Goal: Information Seeking & Learning: Learn about a topic

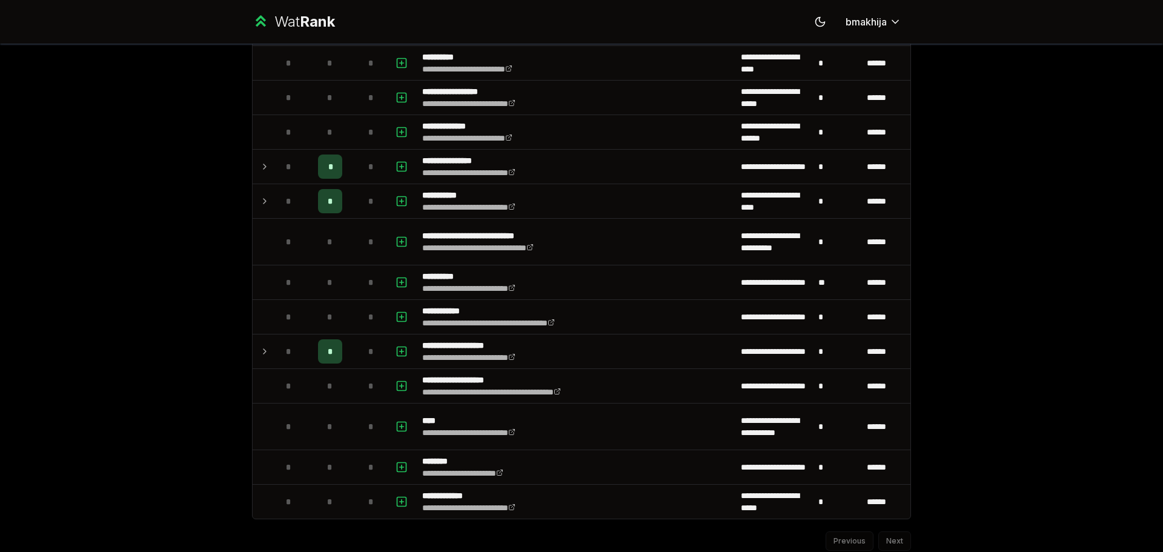
scroll to position [1050, 0]
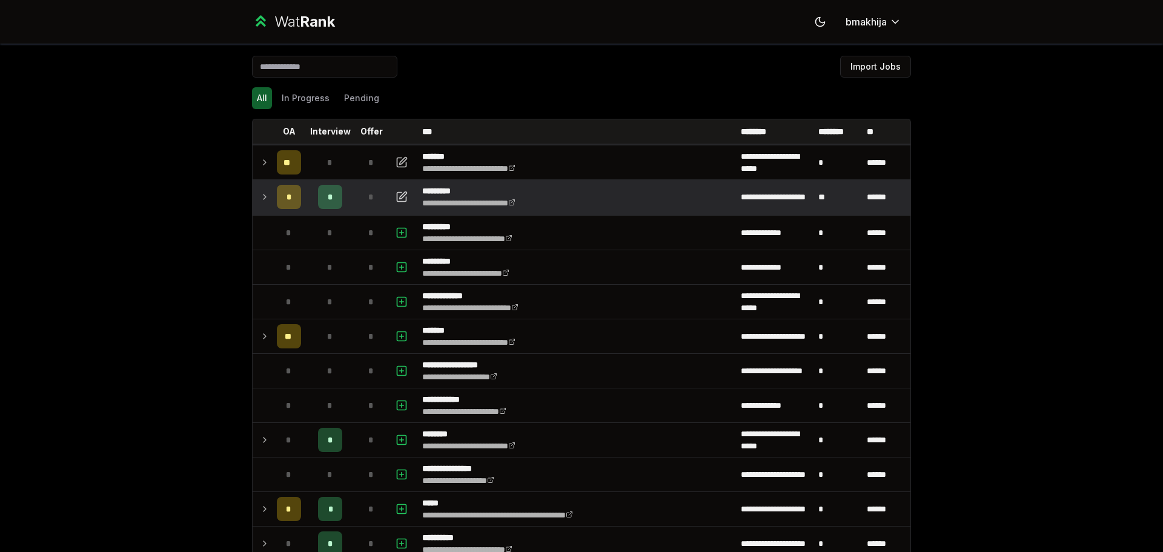
click at [260, 197] on icon at bounding box center [265, 197] width 10 height 15
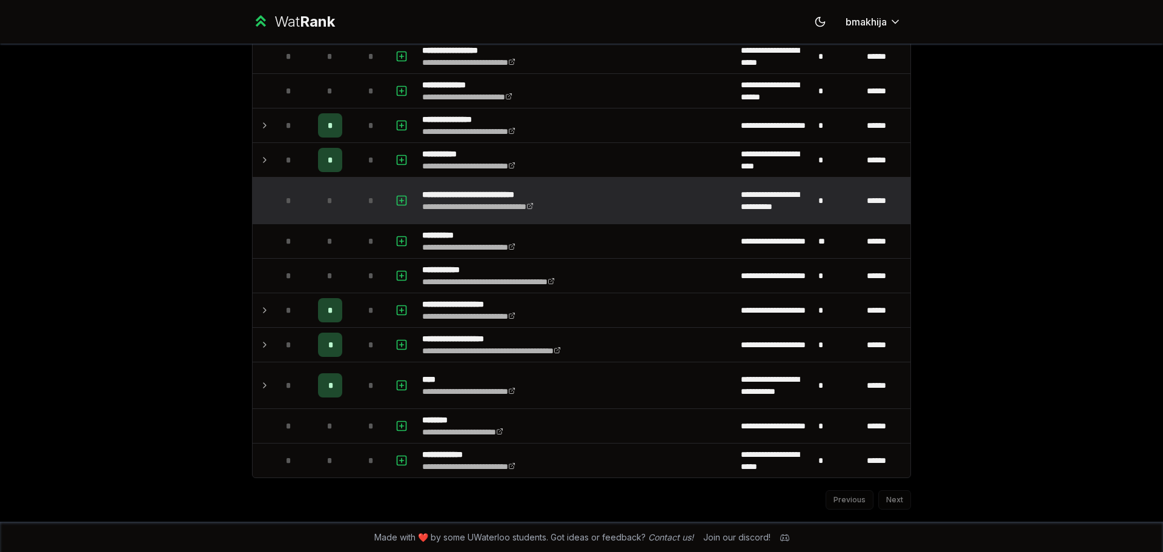
scroll to position [1420, 0]
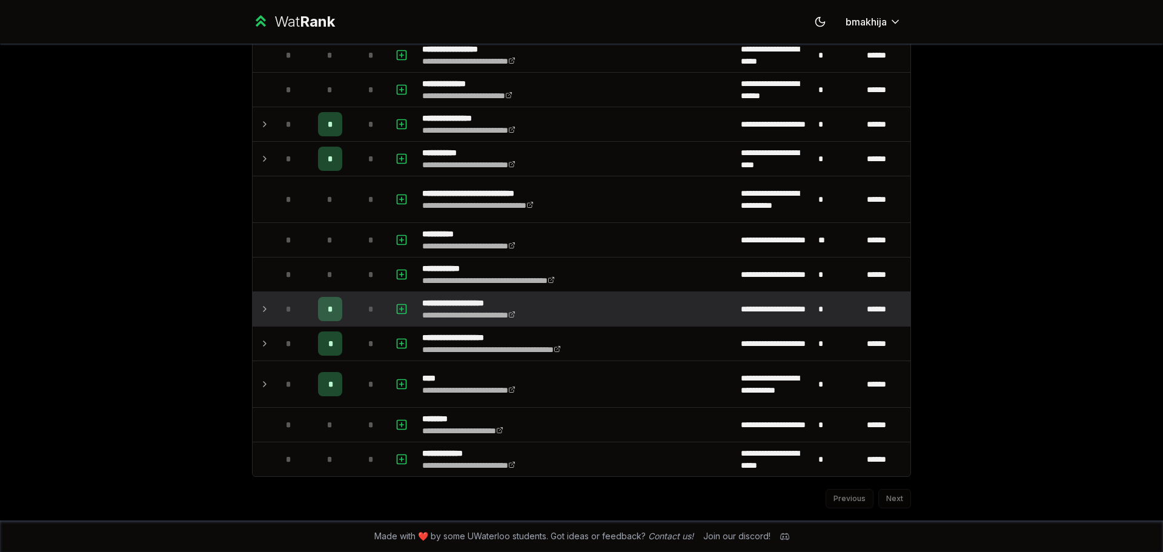
click at [272, 308] on td "*" at bounding box center [289, 309] width 34 height 34
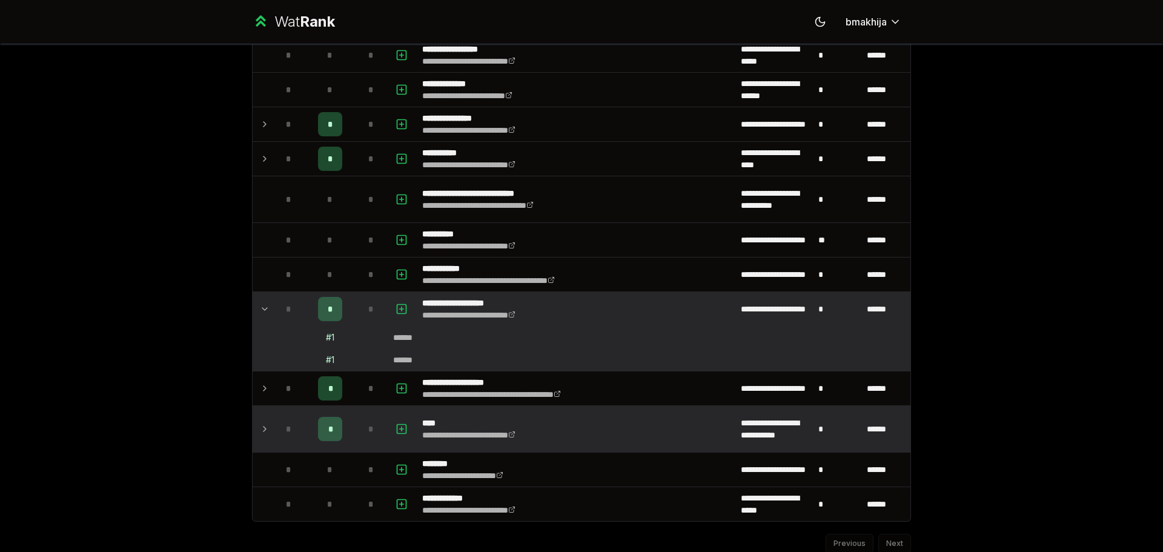
click at [284, 412] on td "*" at bounding box center [289, 429] width 34 height 46
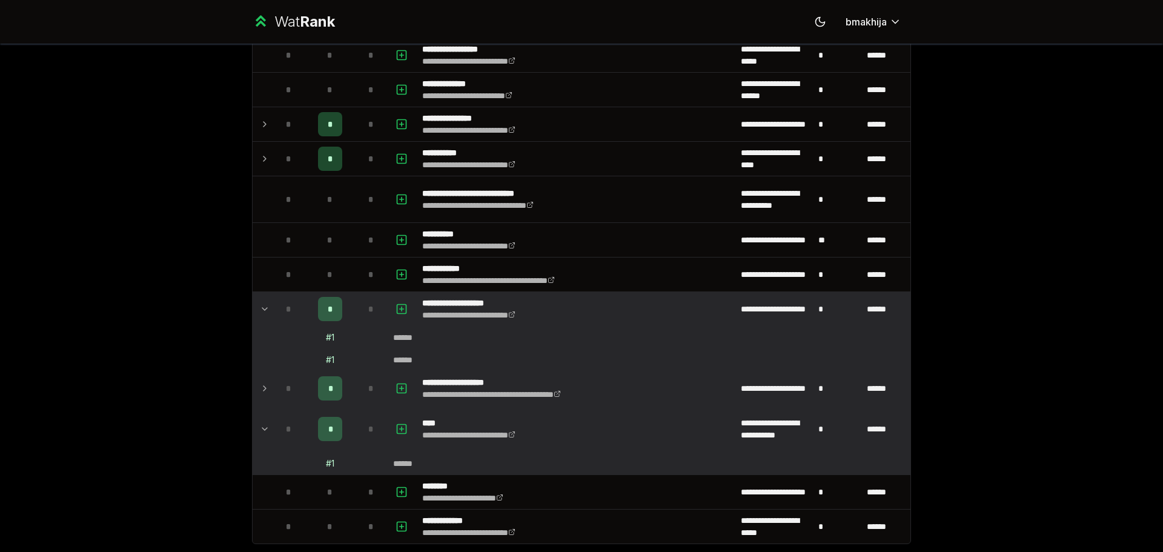
click at [285, 395] on div "*" at bounding box center [289, 388] width 24 height 24
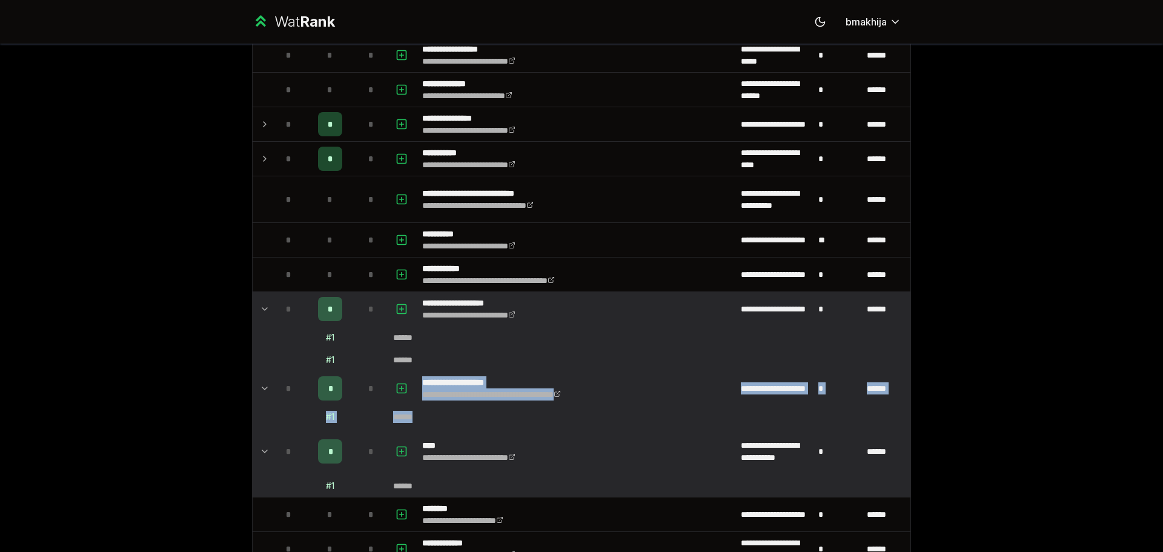
drag, startPoint x: 482, startPoint y: 406, endPoint x: 418, endPoint y: 374, distance: 71.2
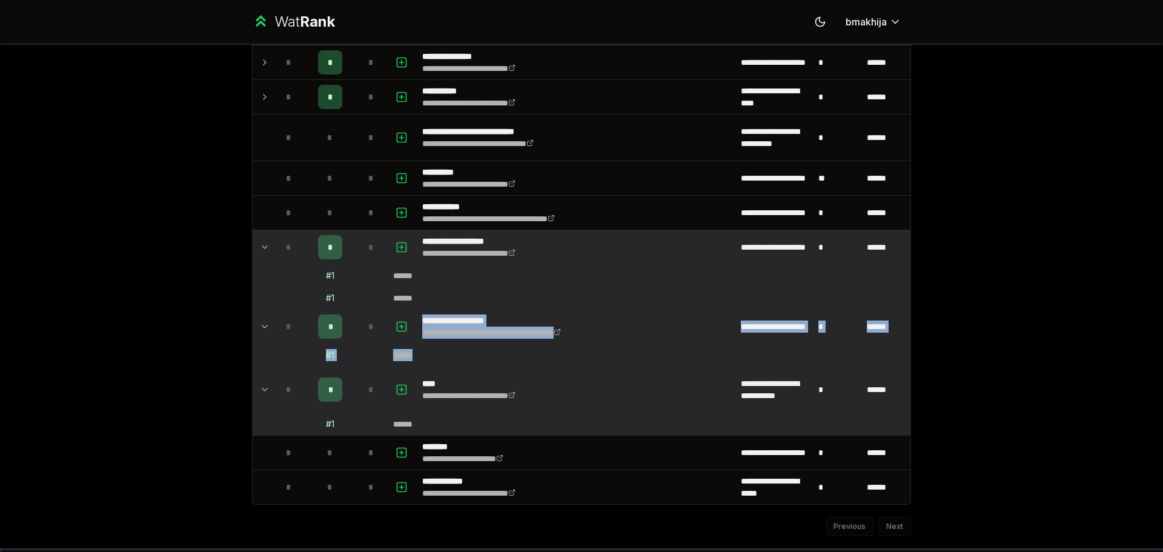
scroll to position [1509, 0]
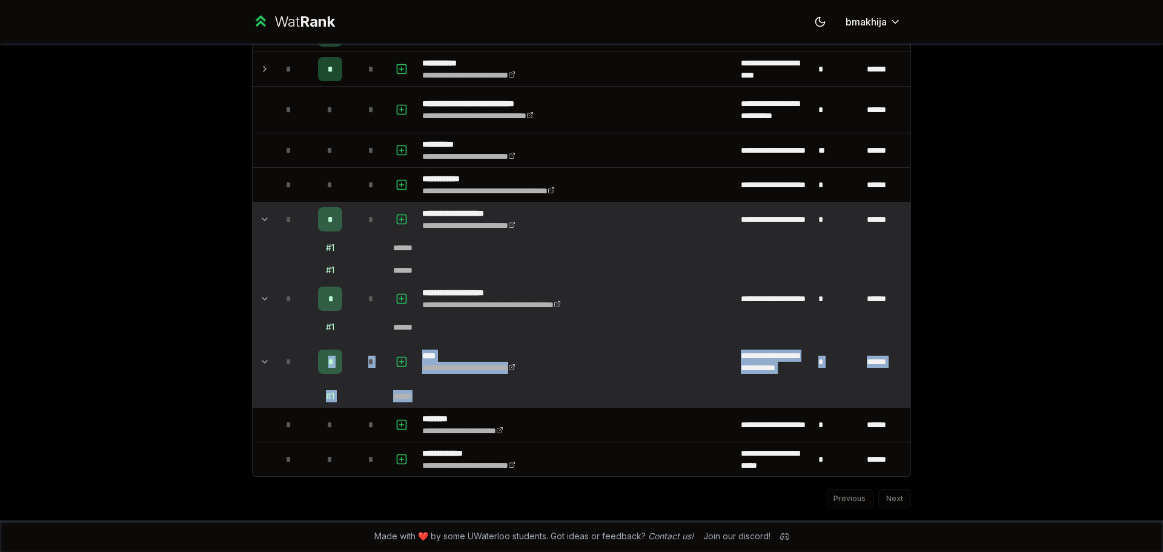
drag, startPoint x: 454, startPoint y: 392, endPoint x: 312, endPoint y: 360, distance: 145.1
click at [312, 360] on td "*" at bounding box center [330, 361] width 48 height 46
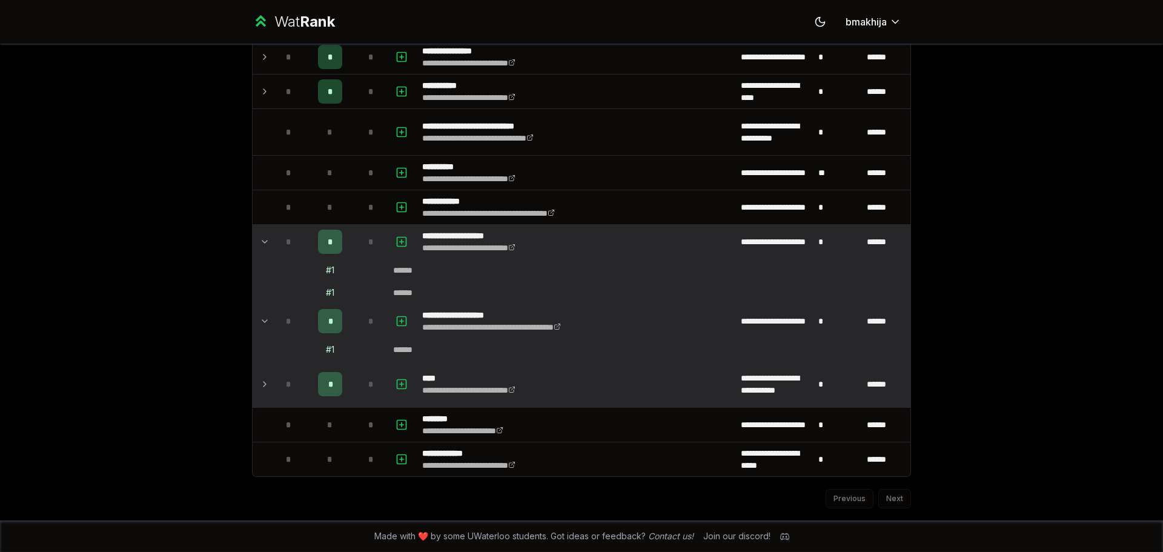
click at [318, 391] on div "*" at bounding box center [330, 384] width 24 height 24
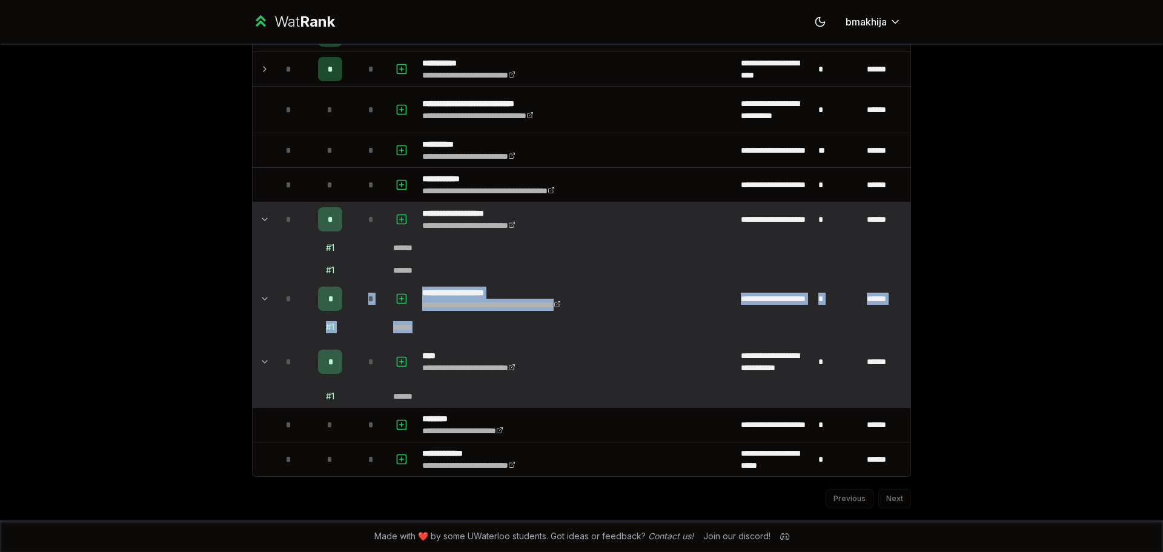
drag, startPoint x: 327, startPoint y: 305, endPoint x: 464, endPoint y: 326, distance: 138.4
click at [464, 326] on td "******" at bounding box center [649, 327] width 522 height 22
drag, startPoint x: 452, startPoint y: 340, endPoint x: 295, endPoint y: 297, distance: 161.9
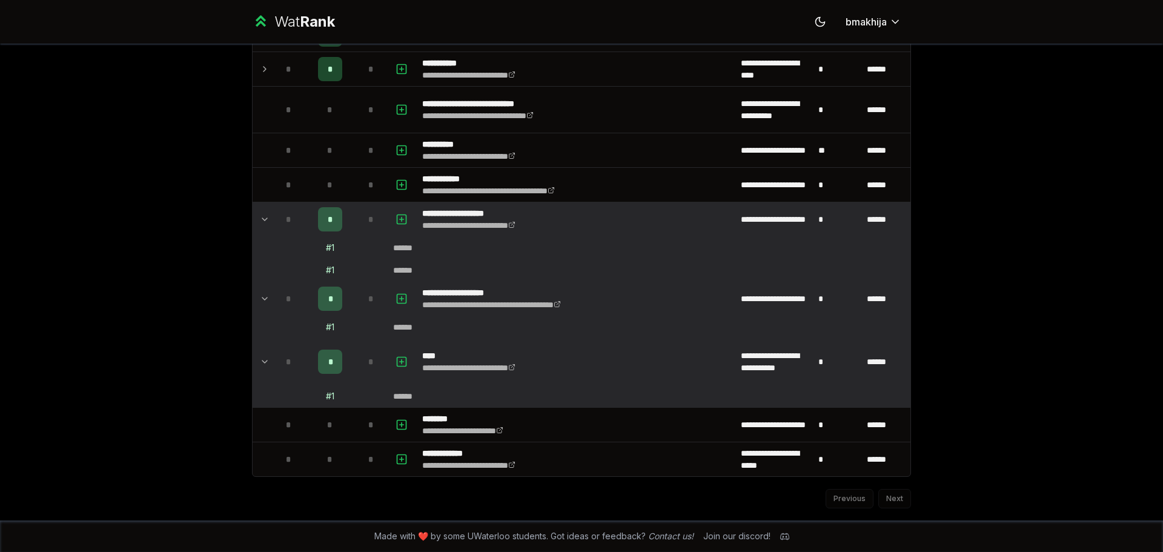
click at [295, 297] on div "*" at bounding box center [289, 298] width 24 height 24
click at [318, 311] on div "*" at bounding box center [330, 298] width 24 height 24
click at [307, 364] on td "*" at bounding box center [330, 361] width 48 height 46
click at [294, 311] on div "*" at bounding box center [289, 298] width 24 height 24
click at [285, 231] on div "*" at bounding box center [289, 219] width 24 height 24
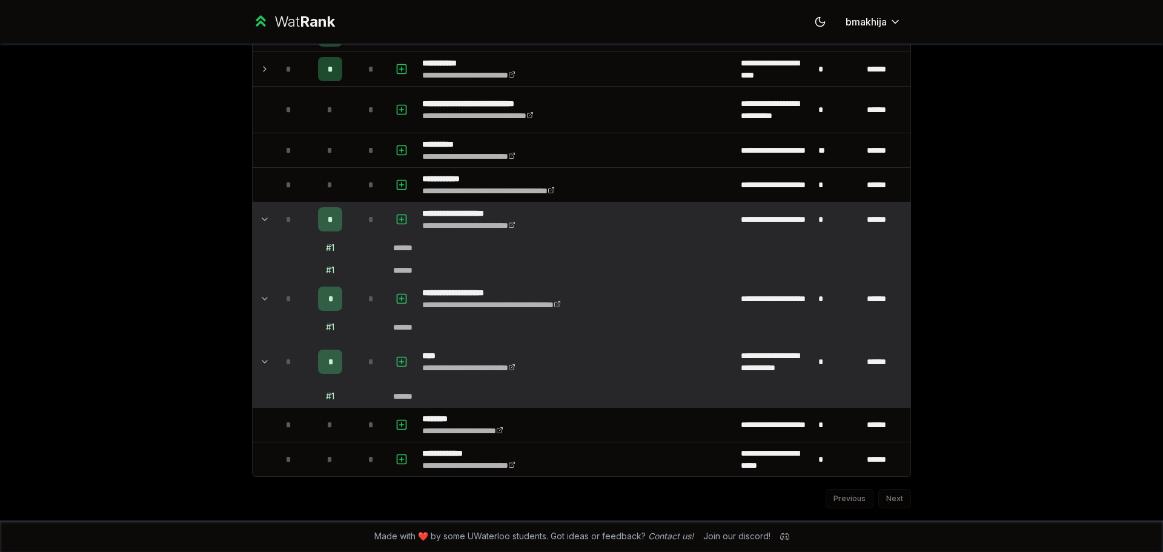
click at [286, 81] on div "*" at bounding box center [289, 69] width 24 height 24
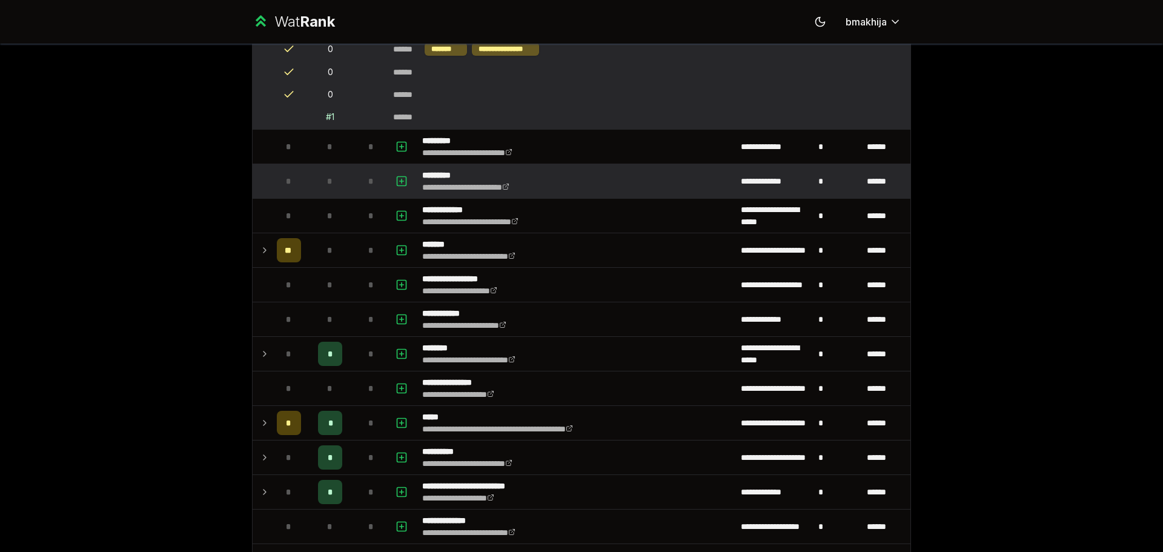
scroll to position [269, 0]
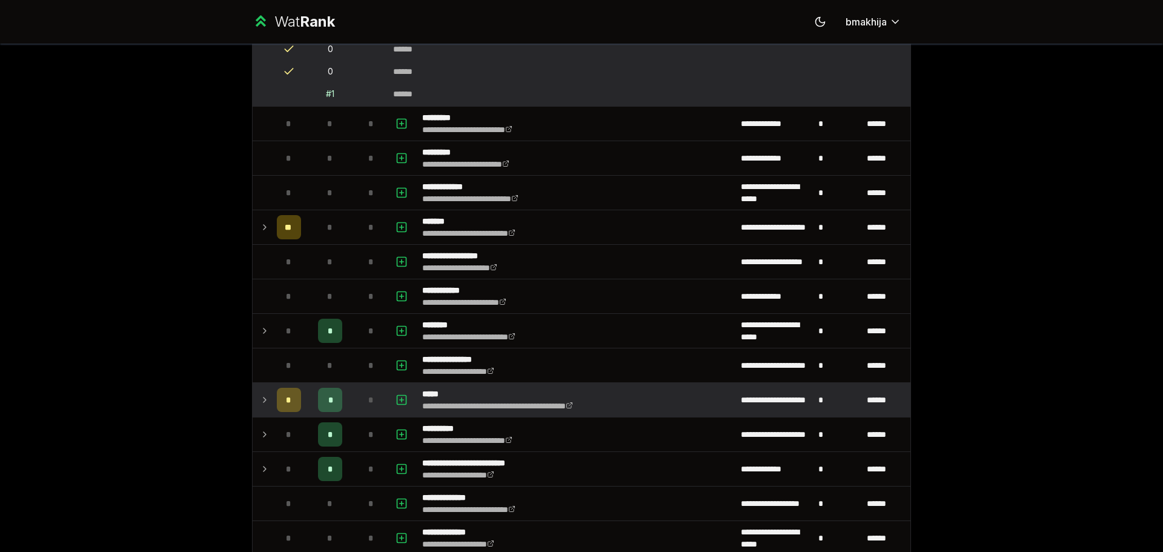
click at [300, 395] on td "*" at bounding box center [289, 400] width 34 height 34
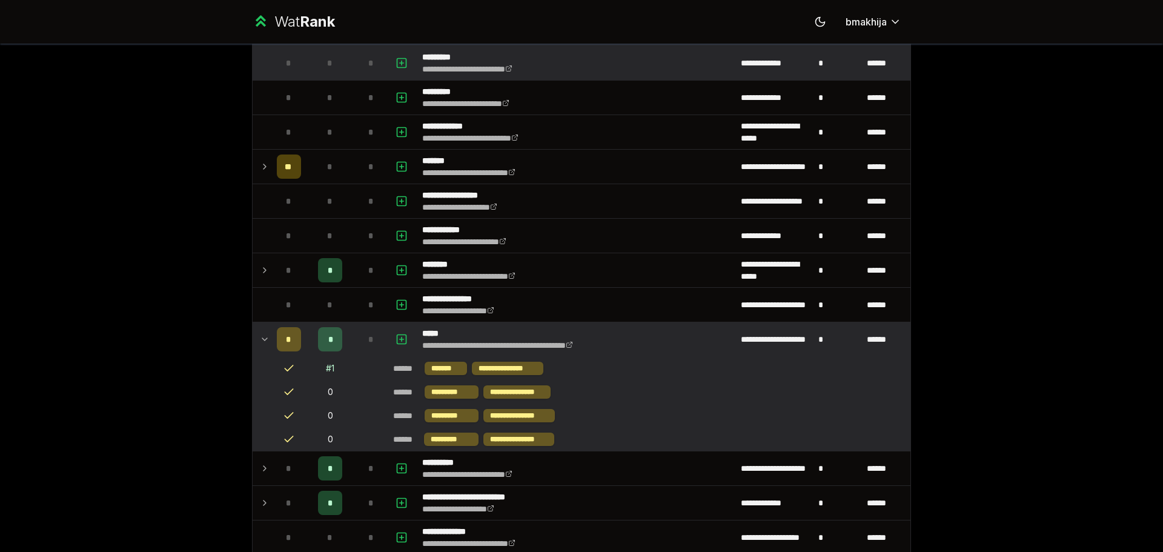
scroll to position [0, 0]
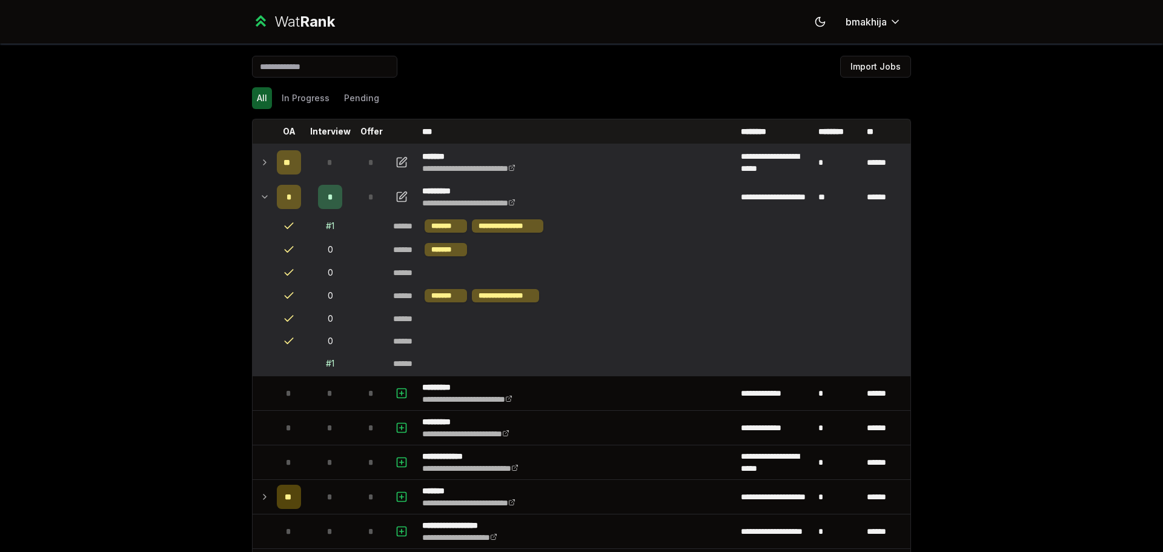
click at [259, 175] on td at bounding box center [261, 162] width 19 height 34
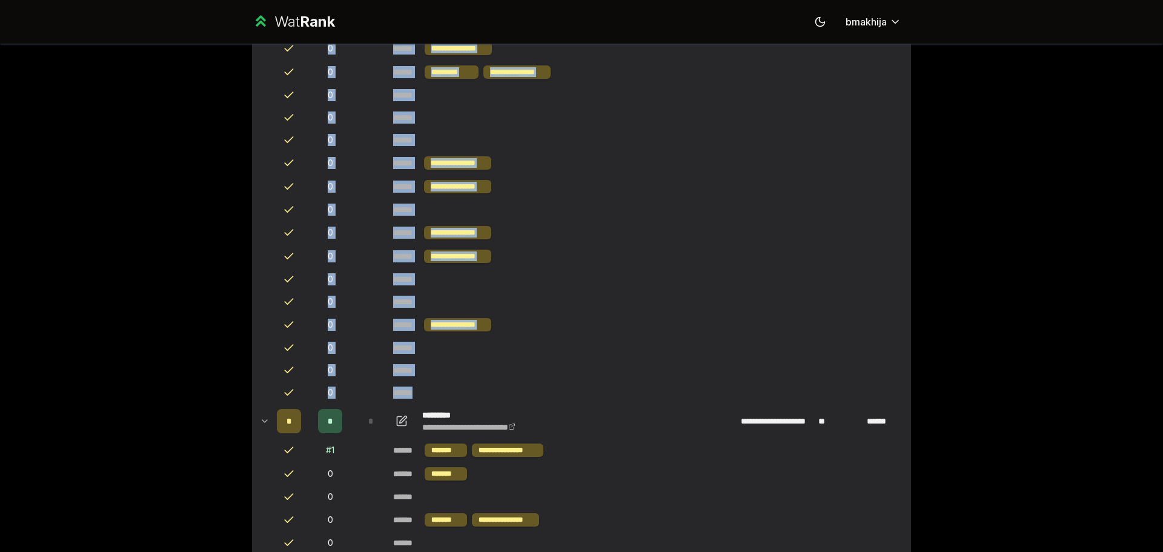
scroll to position [363, 0]
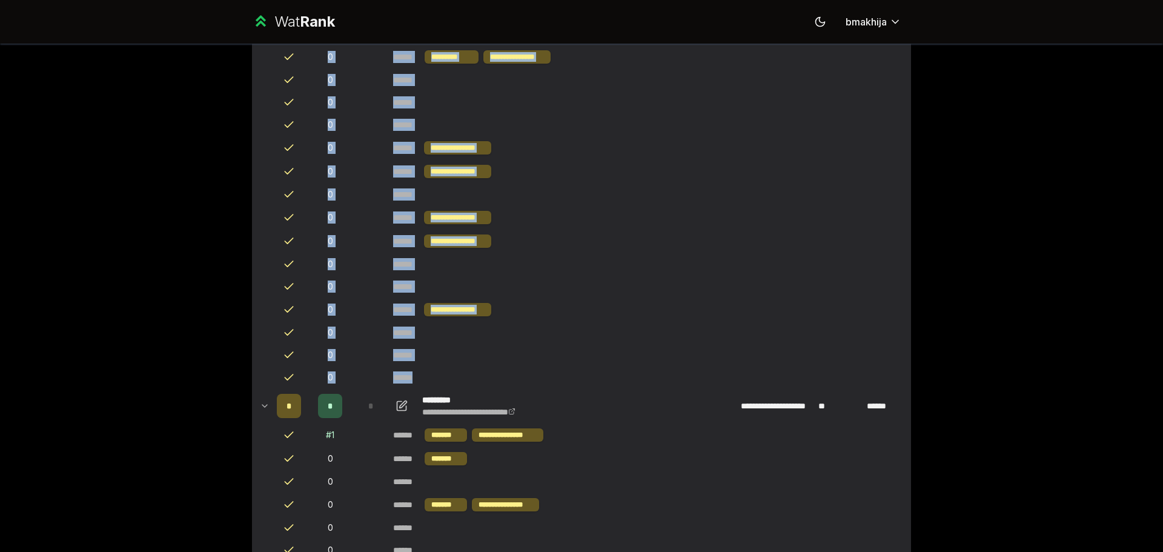
drag, startPoint x: 291, startPoint y: 196, endPoint x: 473, endPoint y: 384, distance: 262.5
click at [459, 366] on tr "0 ******" at bounding box center [581, 355] width 658 height 22
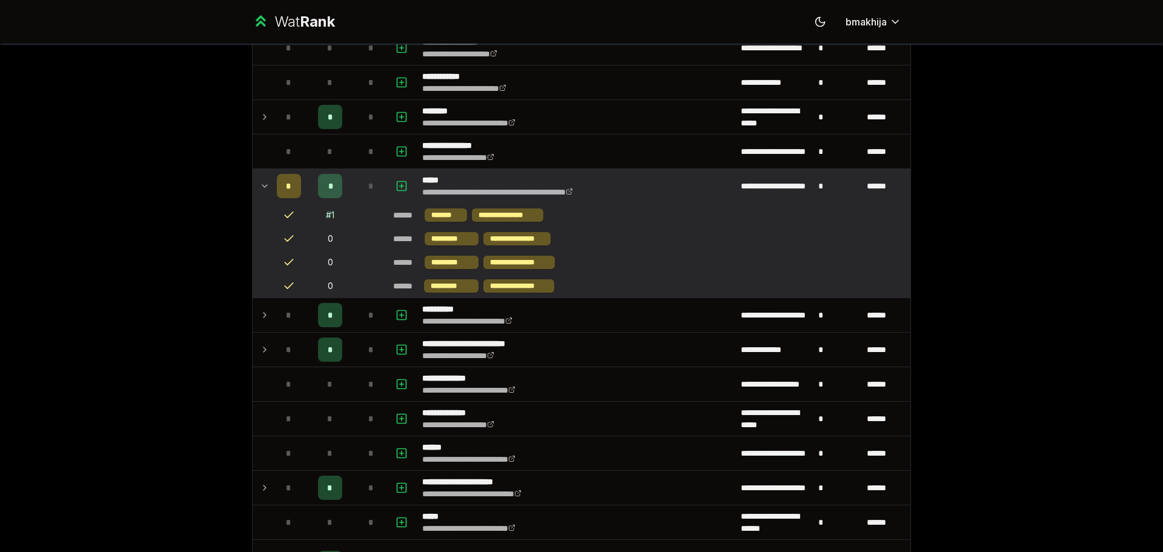
scroll to position [1090, 0]
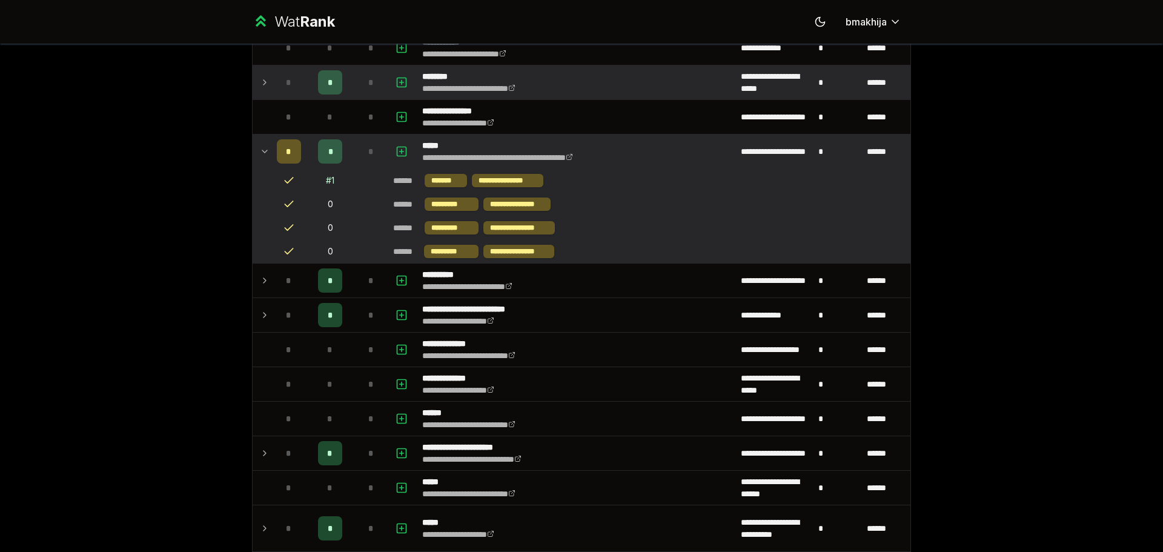
click at [299, 90] on td "*" at bounding box center [289, 82] width 34 height 34
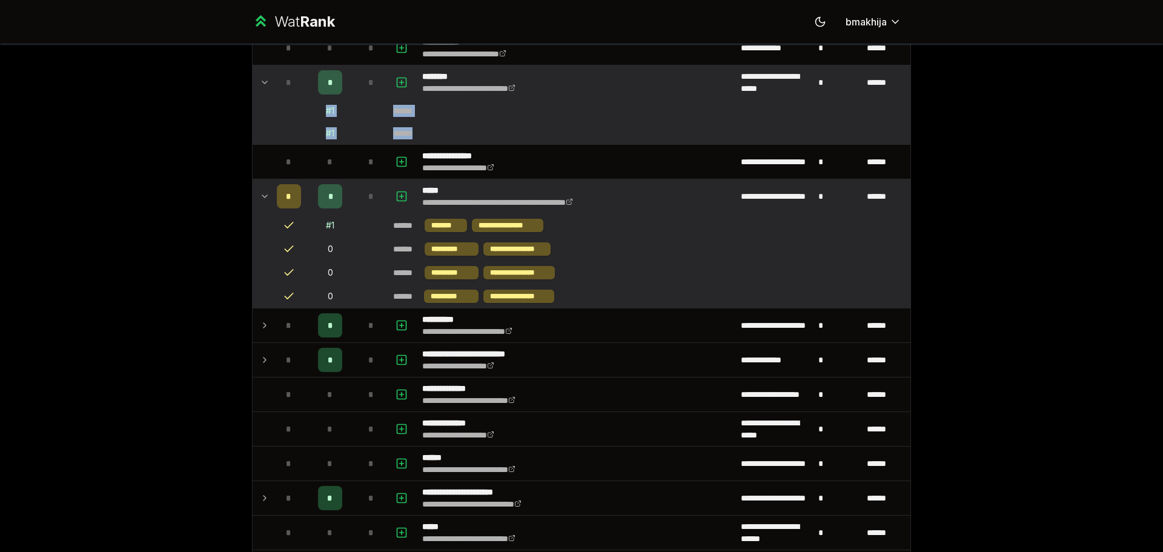
drag, startPoint x: 316, startPoint y: 107, endPoint x: 436, endPoint y: 127, distance: 121.5
click at [436, 127] on tbody "**********" at bounding box center [581, 285] width 658 height 2463
click at [436, 127] on td "******" at bounding box center [649, 133] width 522 height 22
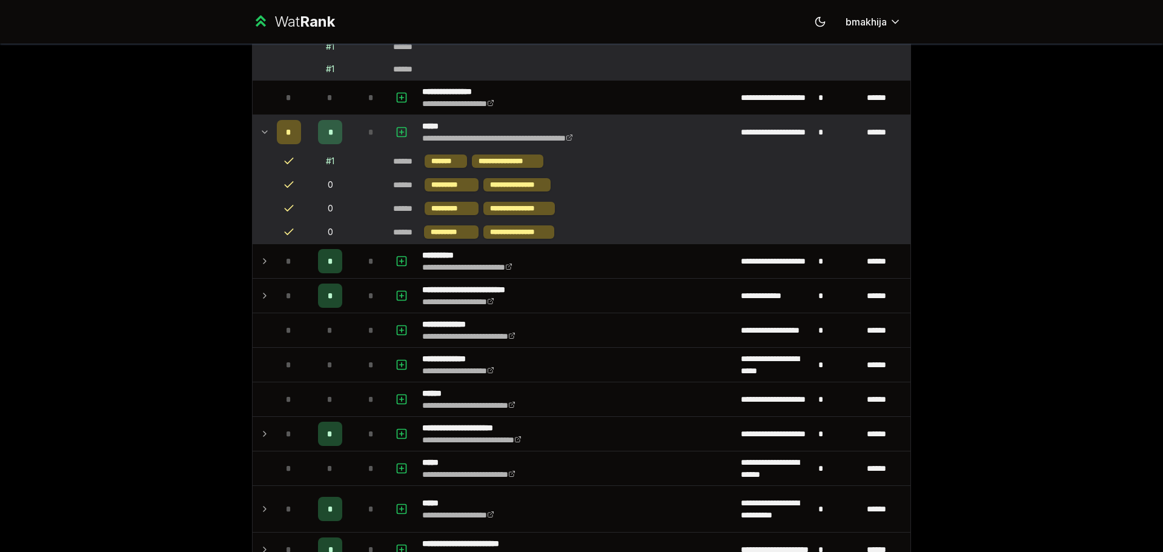
scroll to position [1393, 0]
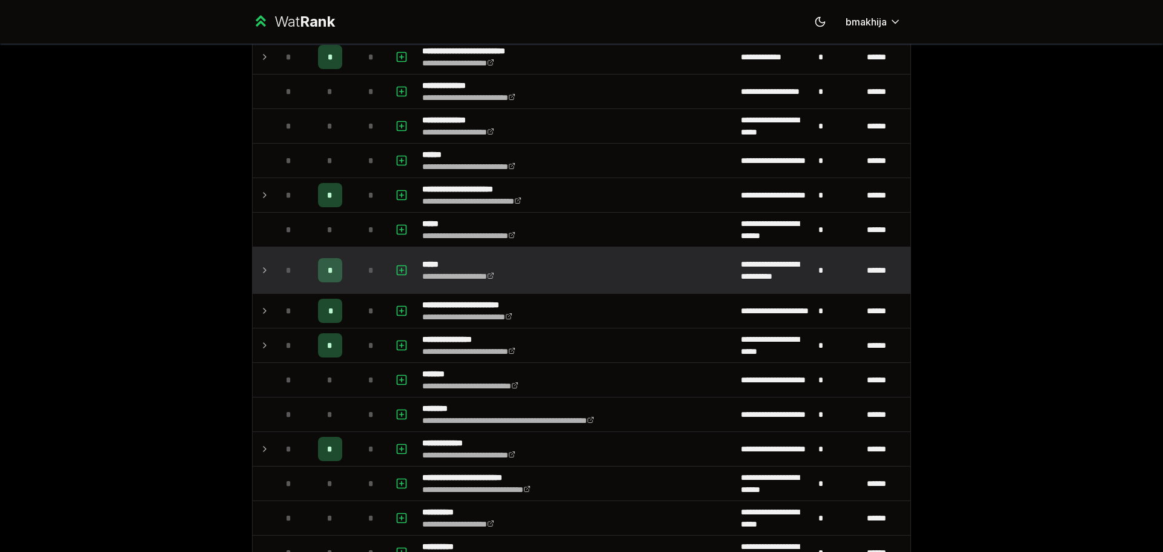
click at [280, 259] on div "*" at bounding box center [289, 270] width 24 height 24
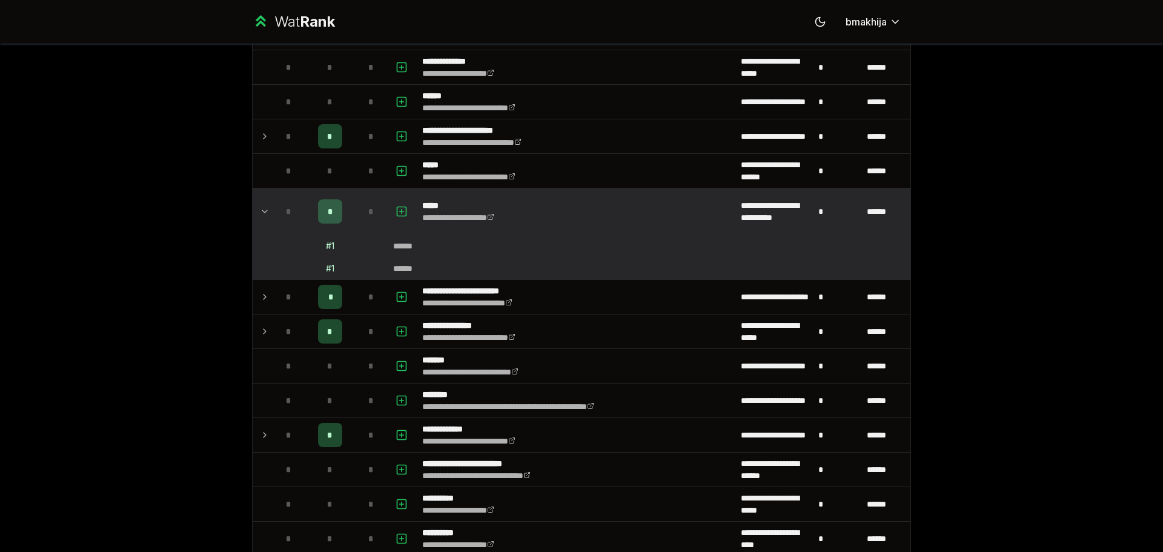
scroll to position [1453, 0]
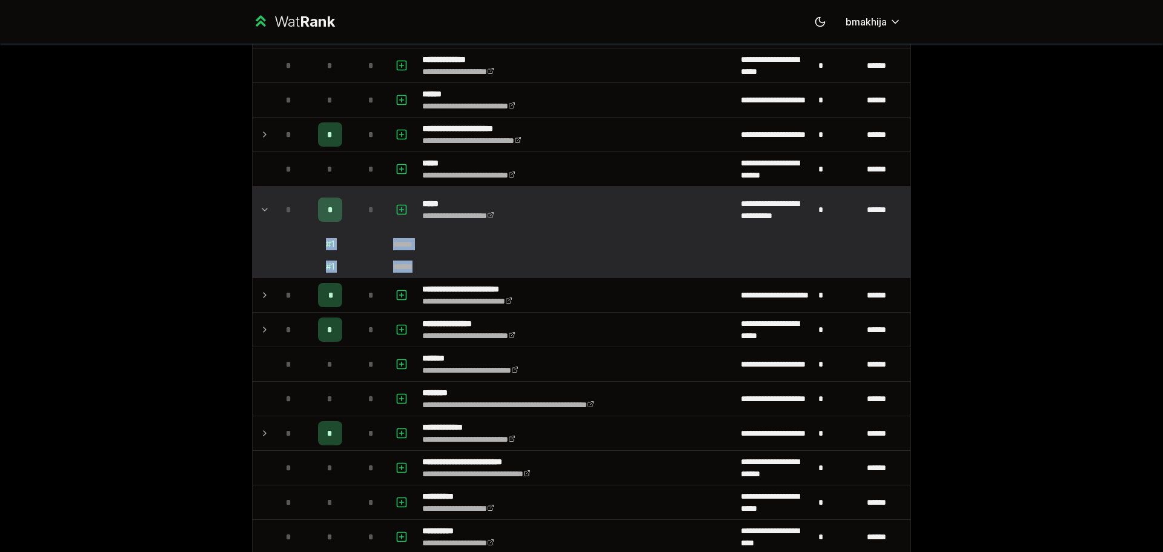
drag, startPoint x: 311, startPoint y: 243, endPoint x: 458, endPoint y: 273, distance: 149.5
click at [458, 273] on td "******" at bounding box center [649, 267] width 522 height 22
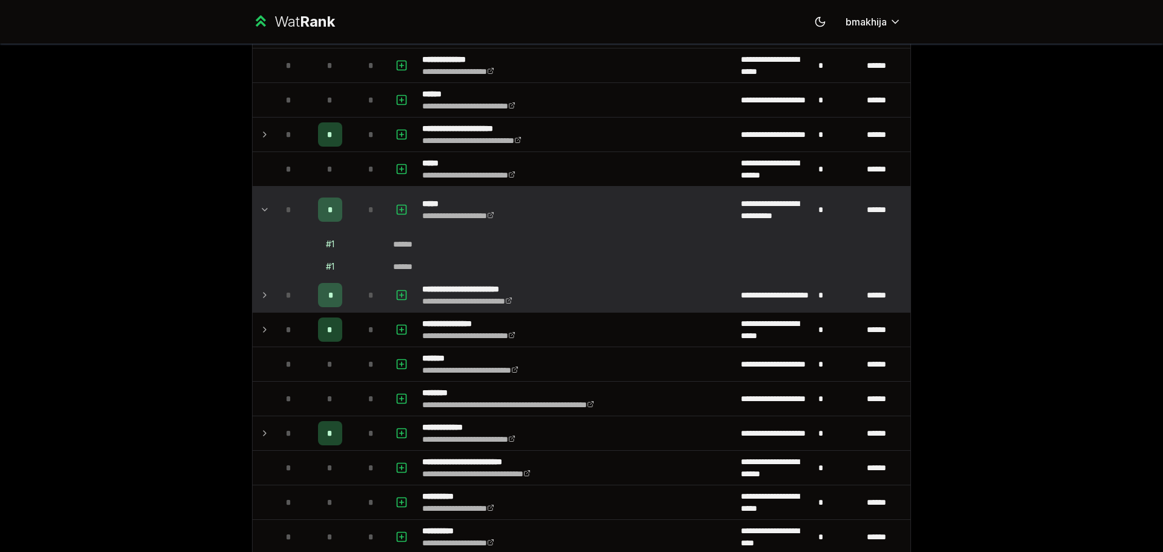
click at [286, 297] on span "*" at bounding box center [288, 295] width 5 height 12
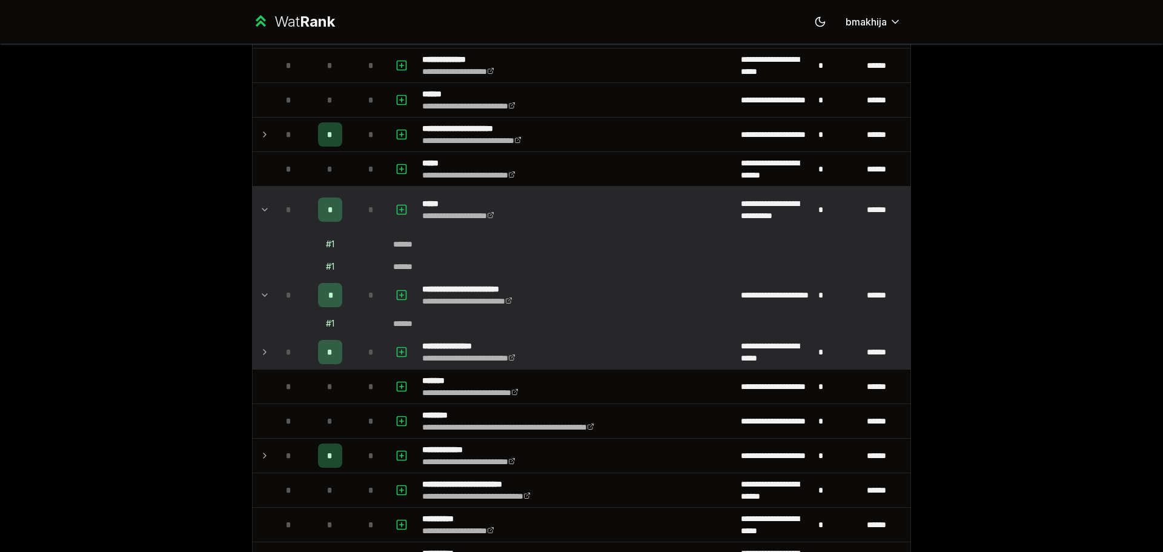
click at [287, 356] on span "*" at bounding box center [288, 352] width 5 height 12
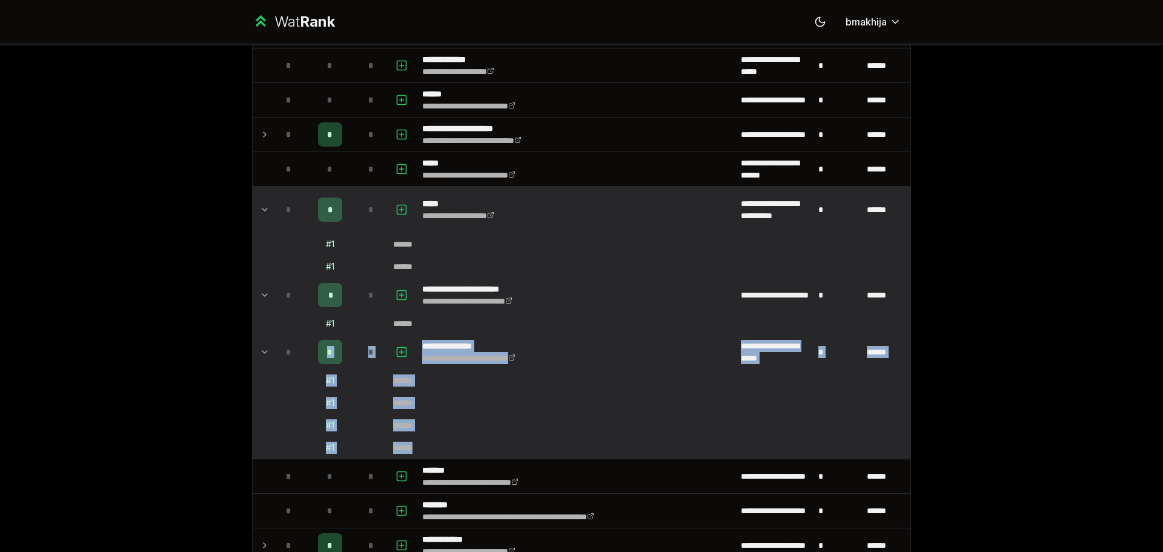
drag, startPoint x: 298, startPoint y: 368, endPoint x: 458, endPoint y: 441, distance: 176.4
click at [458, 441] on tbody "**********" at bounding box center [581, 1] width 658 height 2620
click at [458, 441] on td "******" at bounding box center [649, 448] width 522 height 22
drag, startPoint x: 470, startPoint y: 451, endPoint x: 295, endPoint y: 357, distance: 199.1
click at [295, 357] on tbody "**********" at bounding box center [581, 1] width 658 height 2620
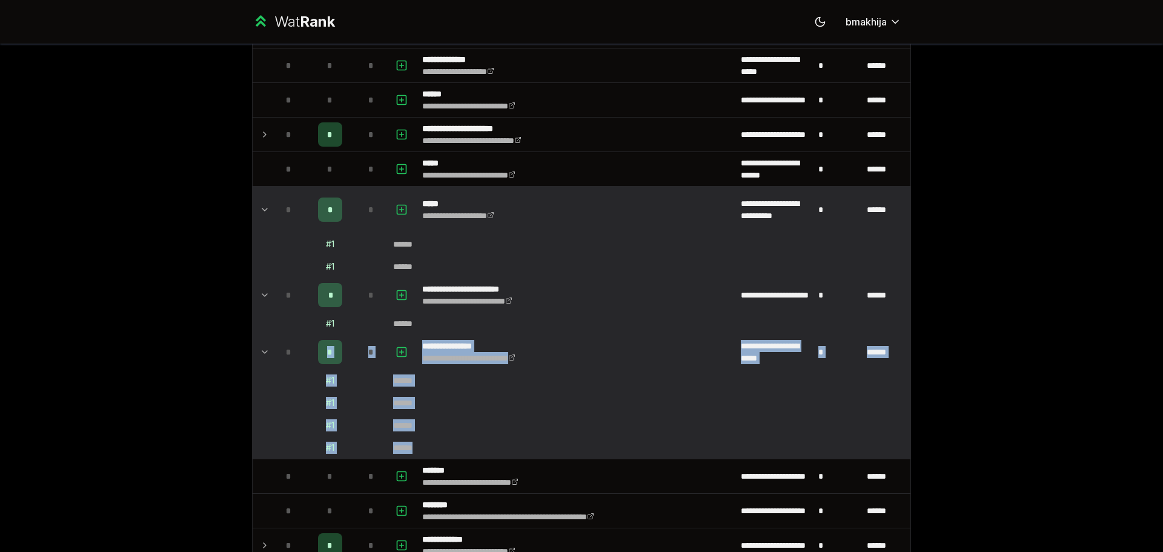
click at [306, 386] on td "# 1" at bounding box center [330, 380] width 48 height 22
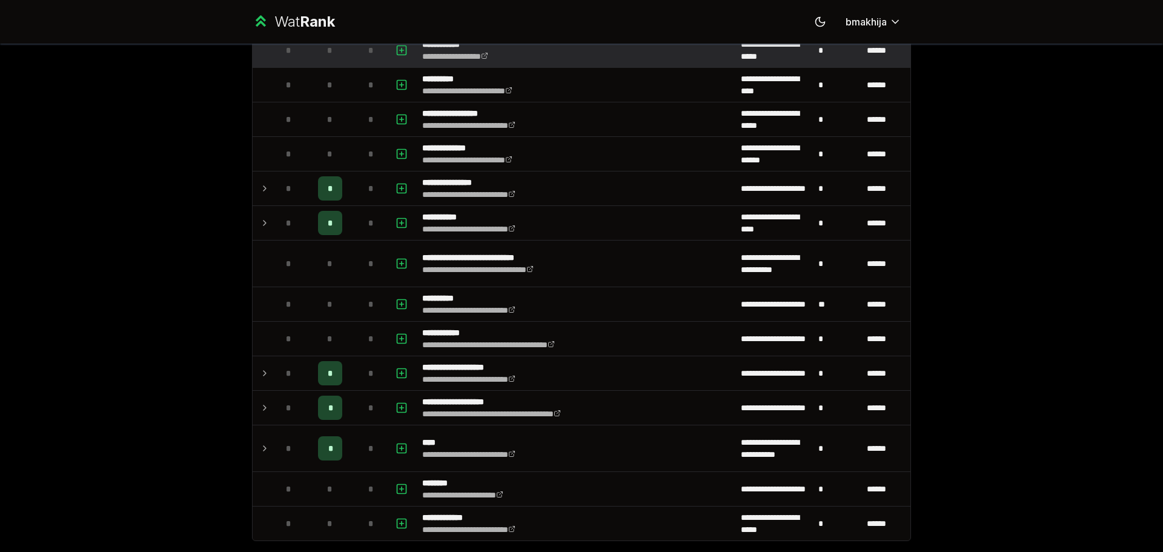
scroll to position [2240, 0]
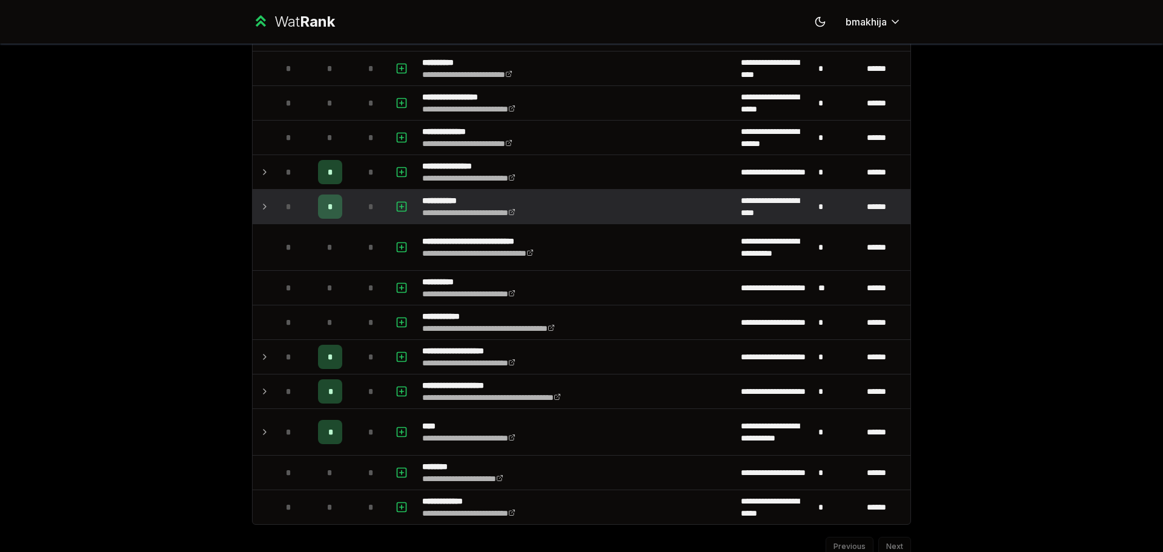
click at [306, 200] on td "*" at bounding box center [330, 207] width 48 height 34
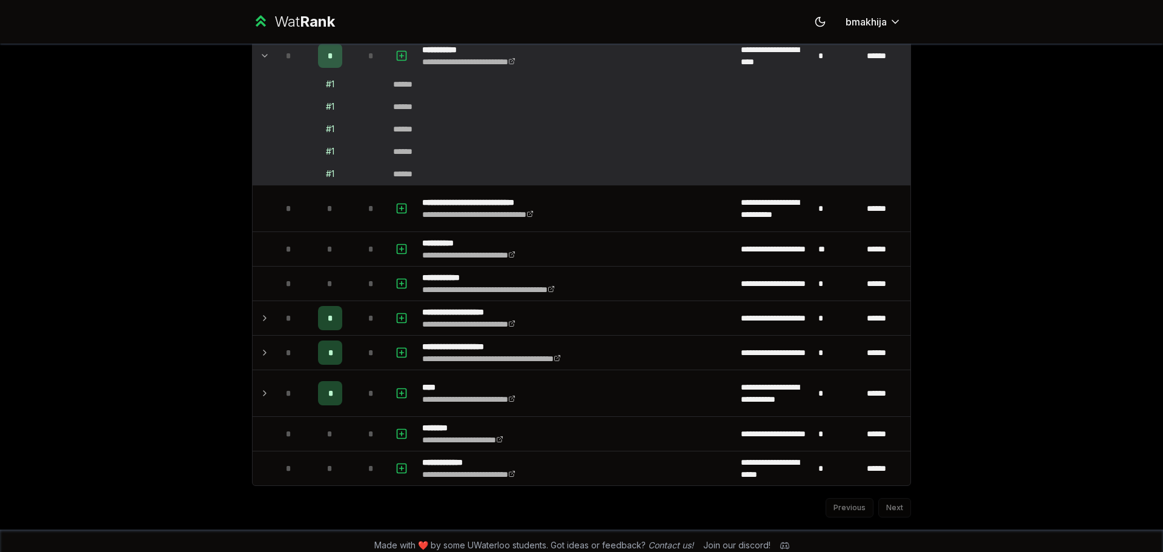
scroll to position [2400, 0]
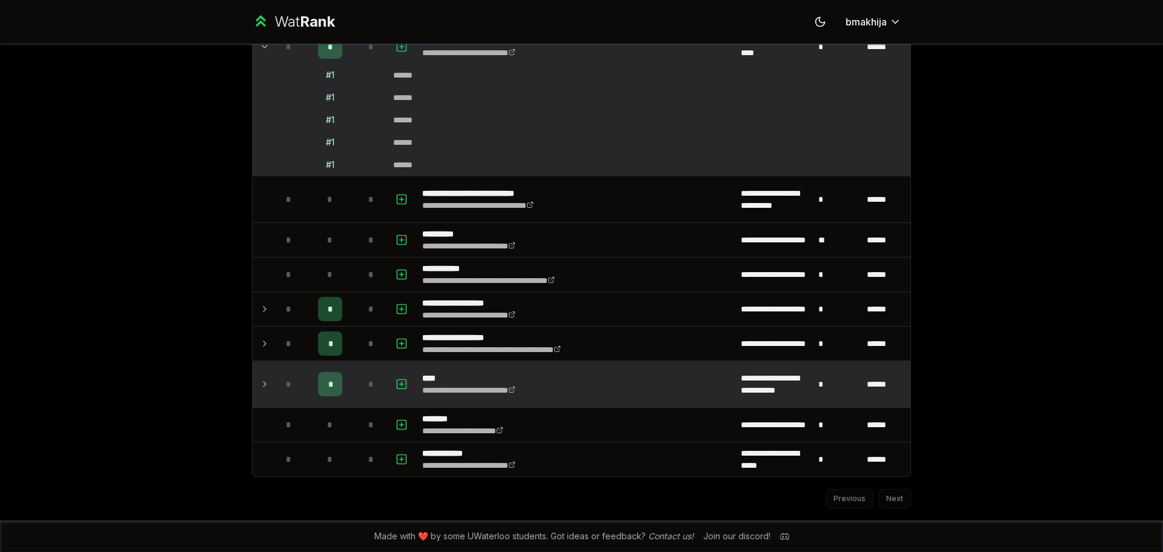
click at [318, 372] on div "*" at bounding box center [330, 384] width 24 height 24
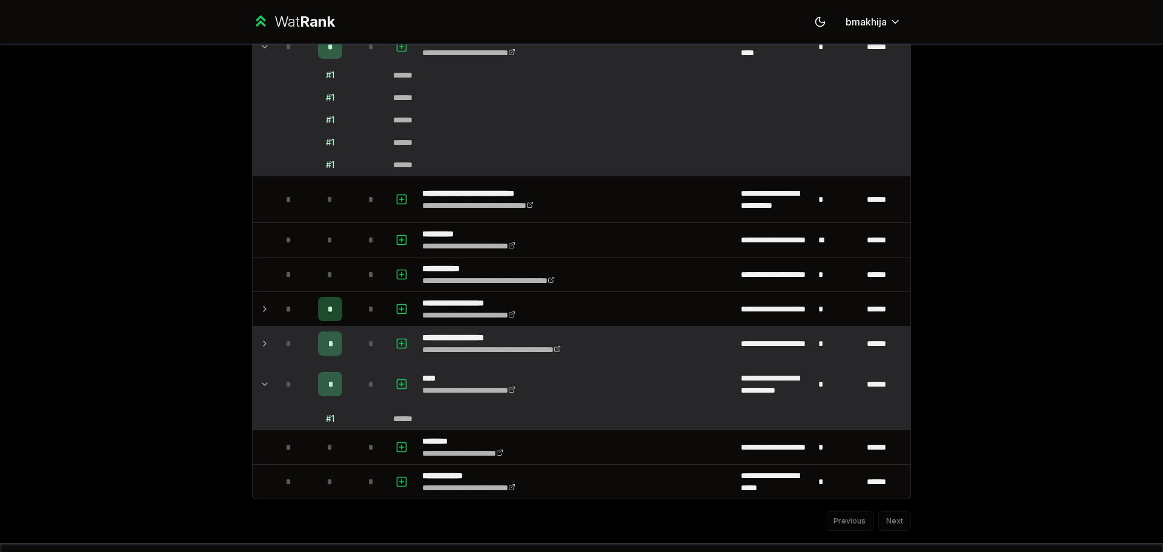
click at [300, 341] on td "*" at bounding box center [289, 343] width 34 height 34
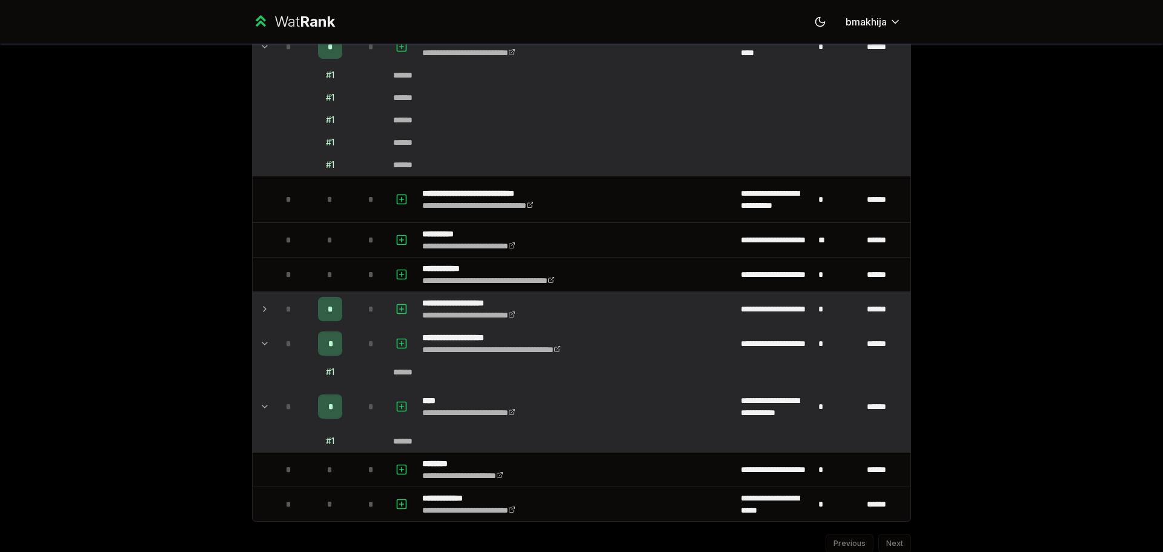
click at [306, 311] on td "*" at bounding box center [330, 309] width 48 height 34
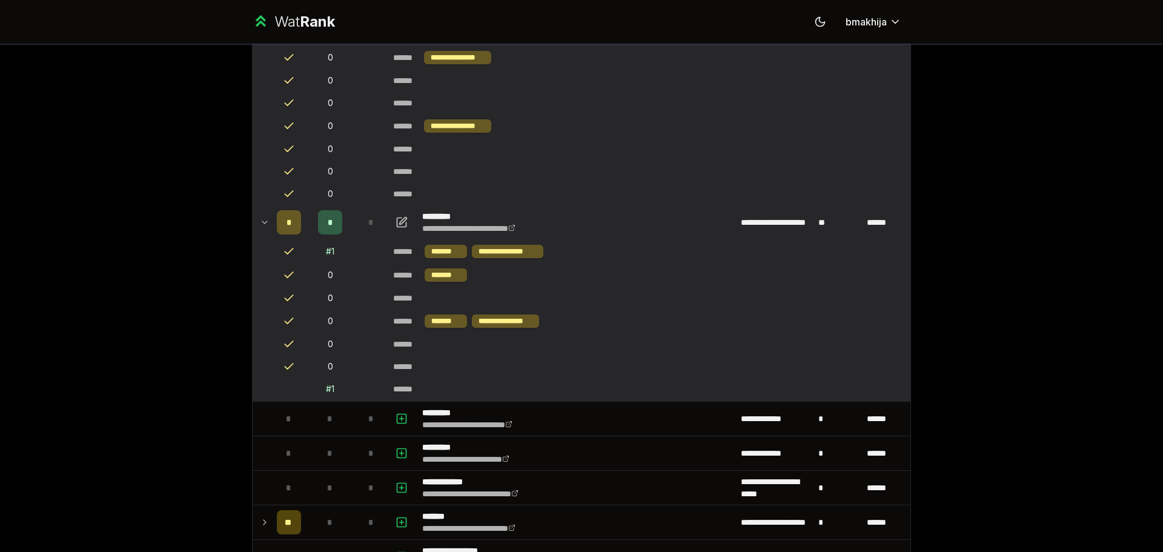
scroll to position [605, 0]
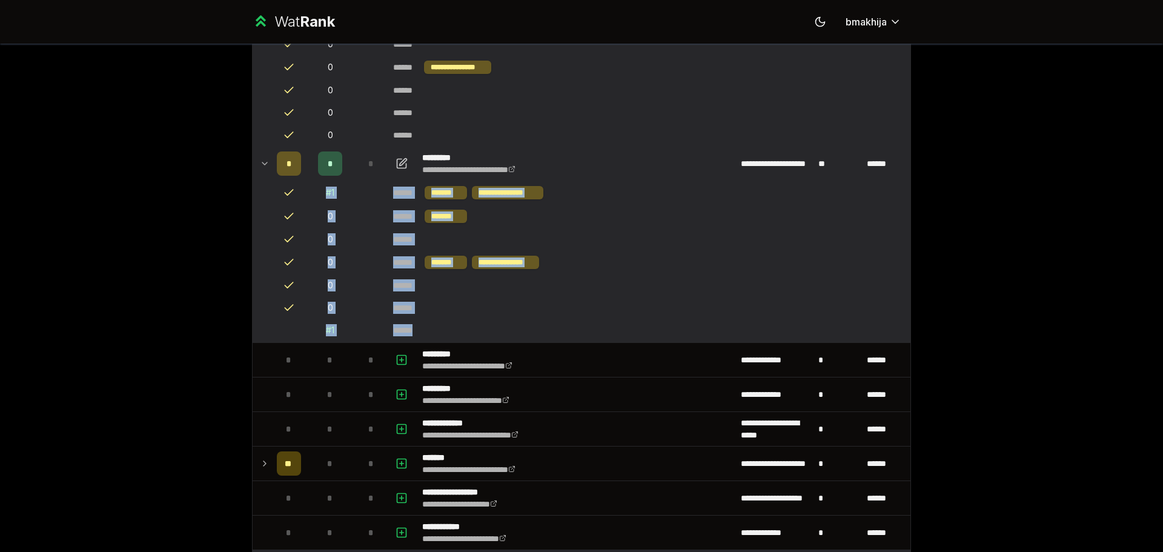
drag, startPoint x: 278, startPoint y: 190, endPoint x: 446, endPoint y: 329, distance: 218.4
click at [446, 329] on td "******" at bounding box center [649, 330] width 522 height 22
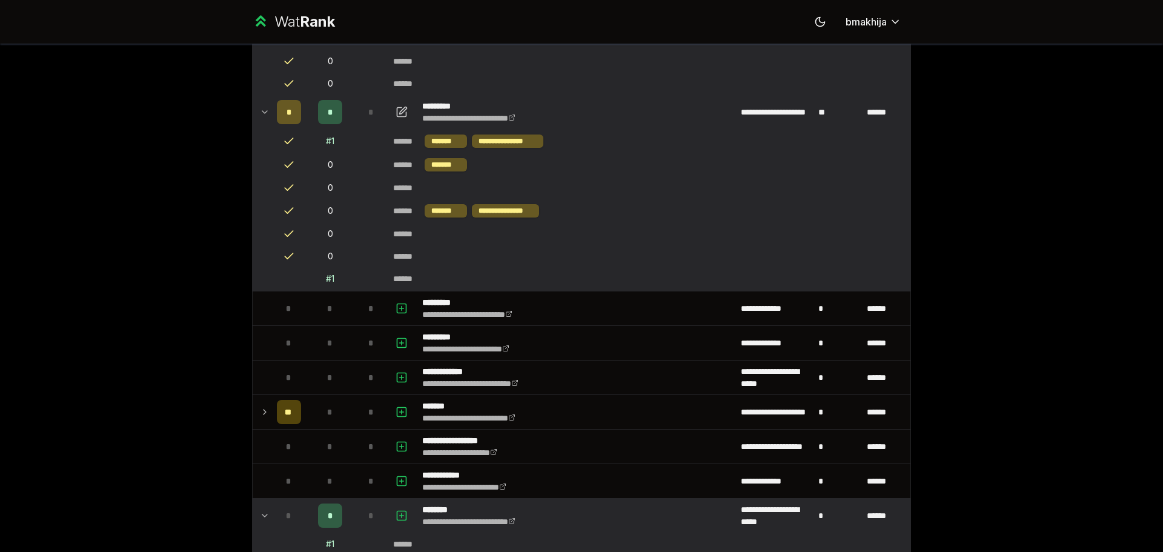
scroll to position [908, 0]
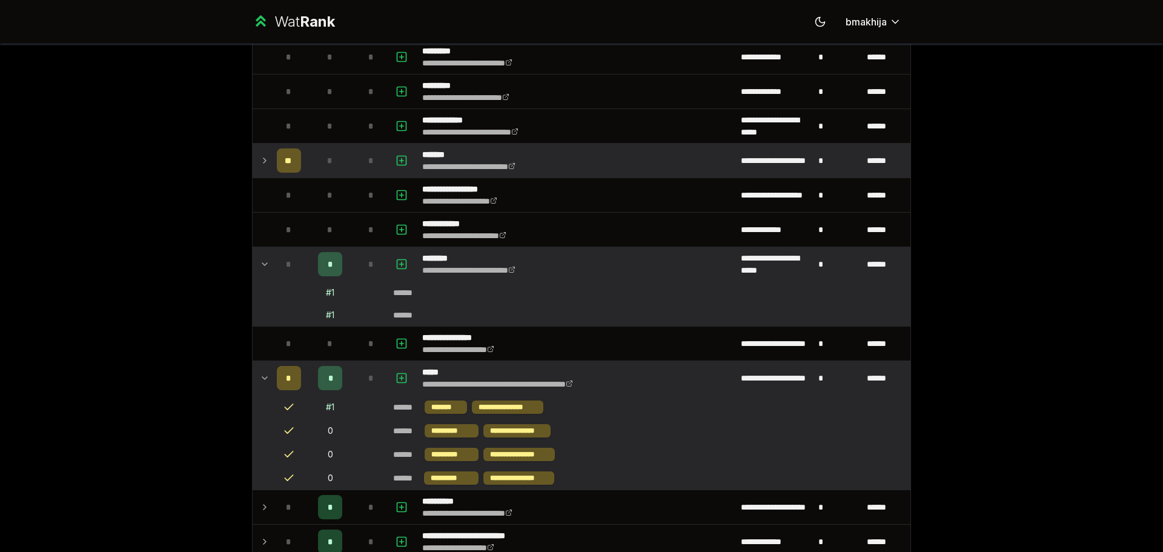
click at [277, 164] on div "**" at bounding box center [289, 160] width 24 height 24
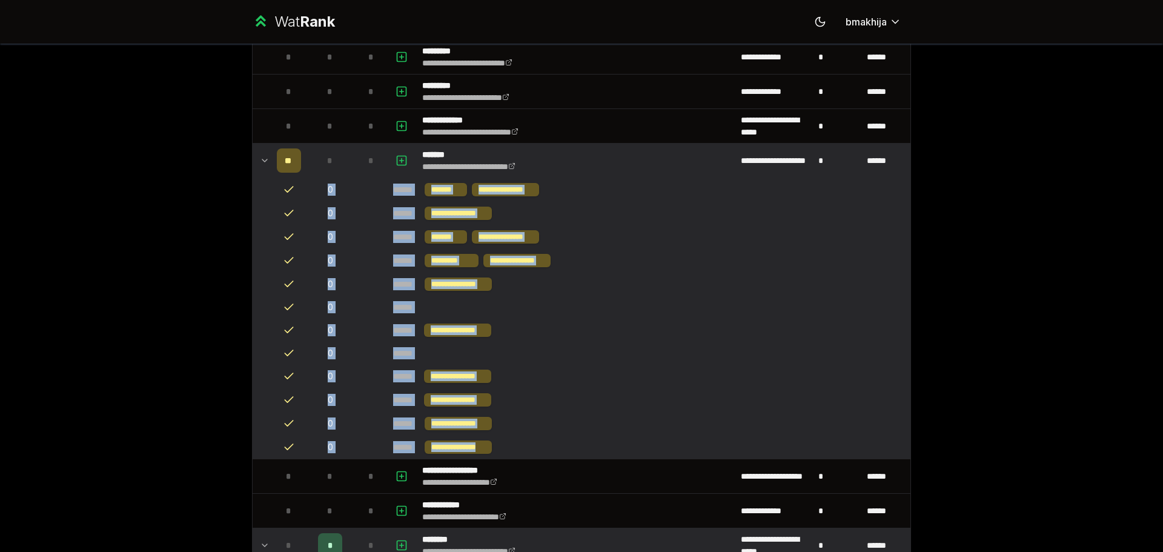
drag, startPoint x: 272, startPoint y: 186, endPoint x: 512, endPoint y: 440, distance: 348.6
click at [512, 440] on td "**********" at bounding box center [649, 446] width 522 height 23
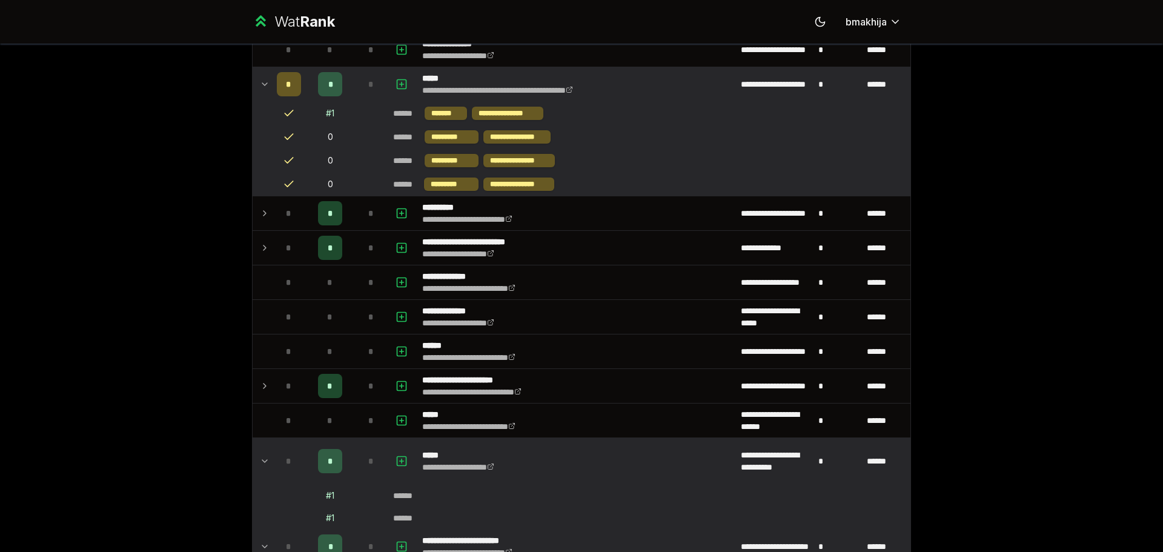
scroll to position [1514, 0]
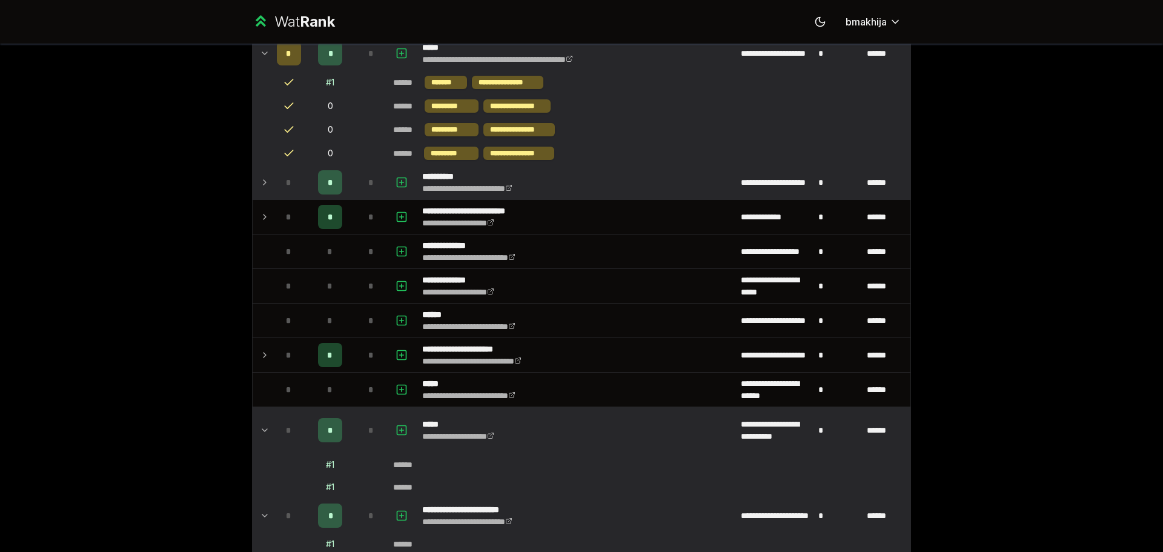
click at [272, 197] on td "*" at bounding box center [289, 182] width 34 height 34
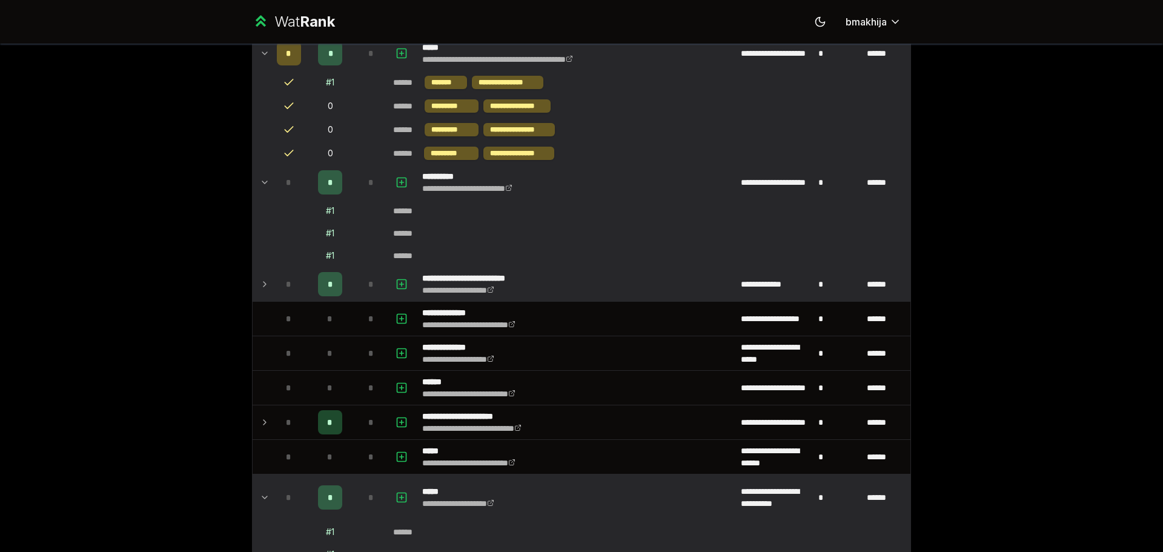
click at [286, 283] on span "*" at bounding box center [288, 284] width 5 height 12
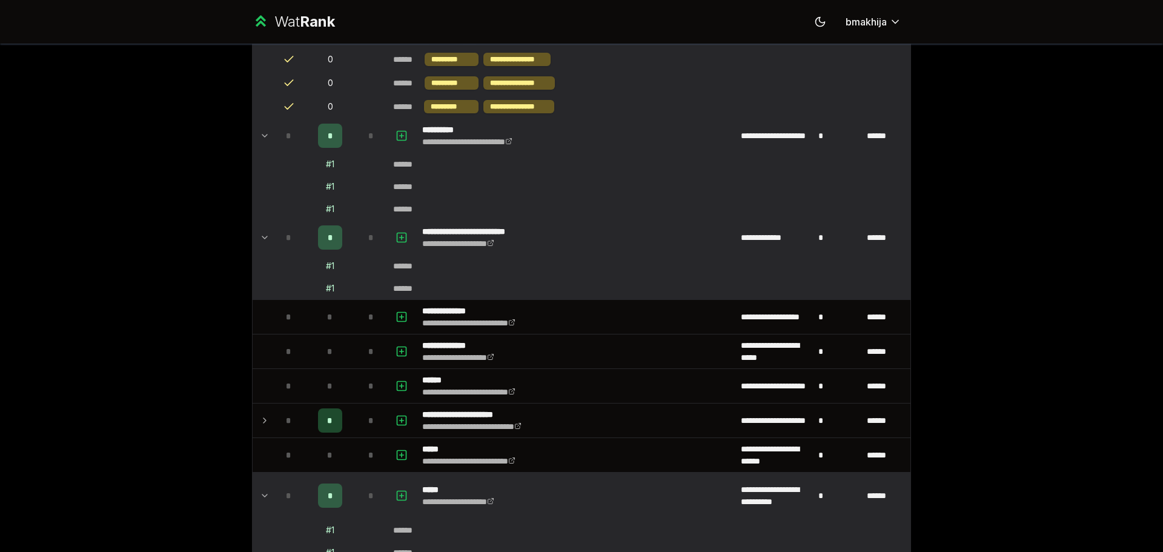
scroll to position [1756, 0]
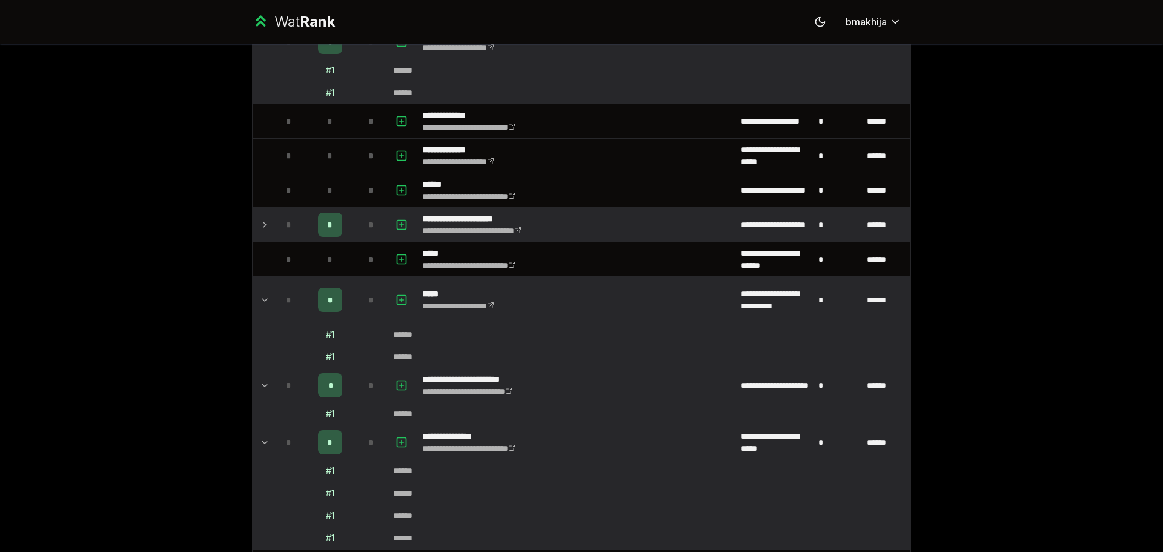
click at [285, 216] on div "*" at bounding box center [289, 225] width 24 height 24
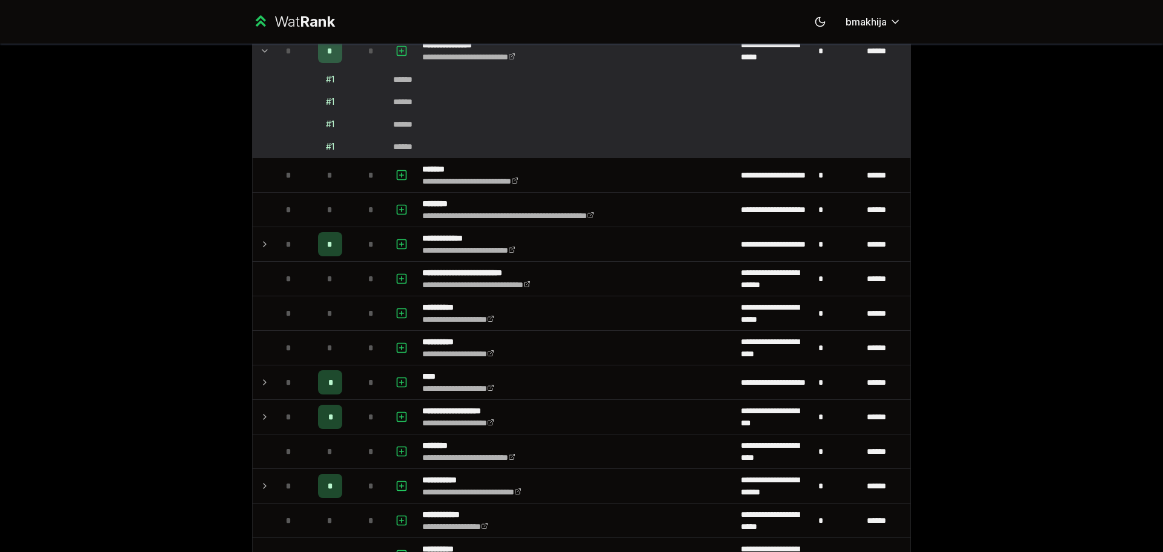
scroll to position [2240, 0]
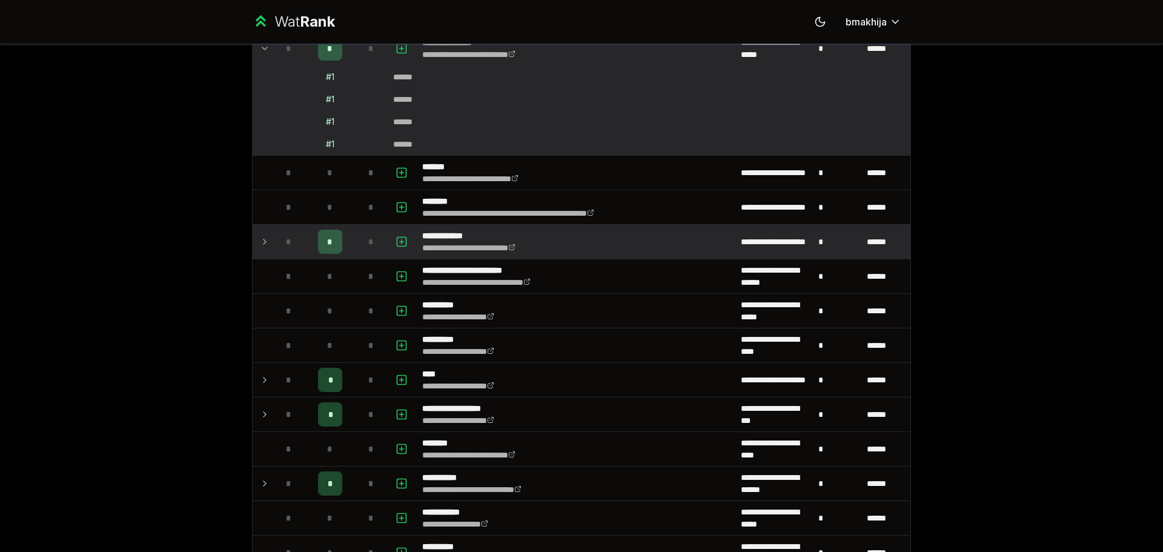
click at [286, 247] on span "*" at bounding box center [288, 242] width 5 height 12
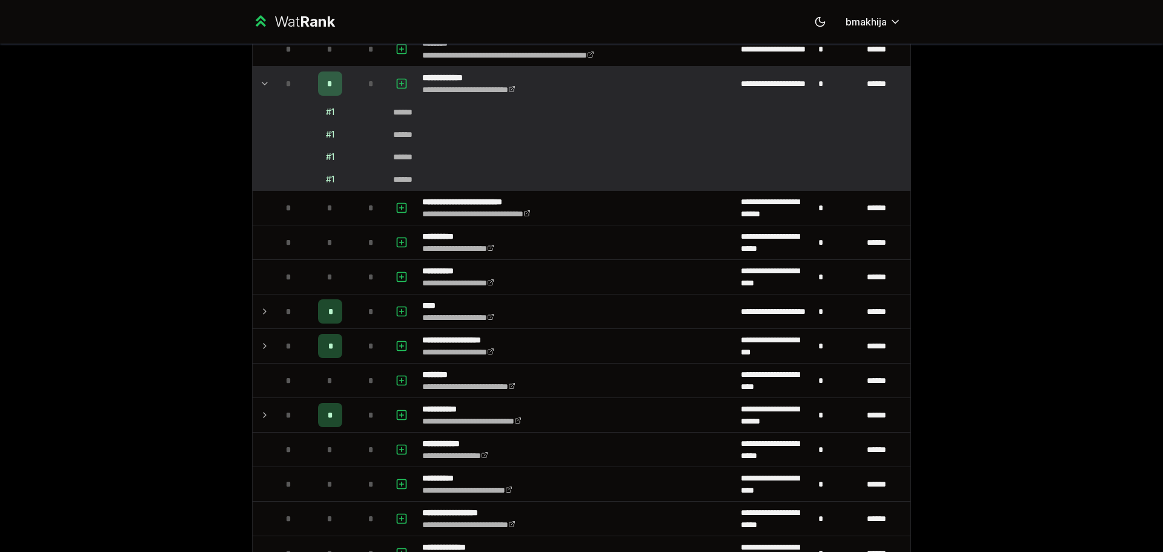
scroll to position [2422, 0]
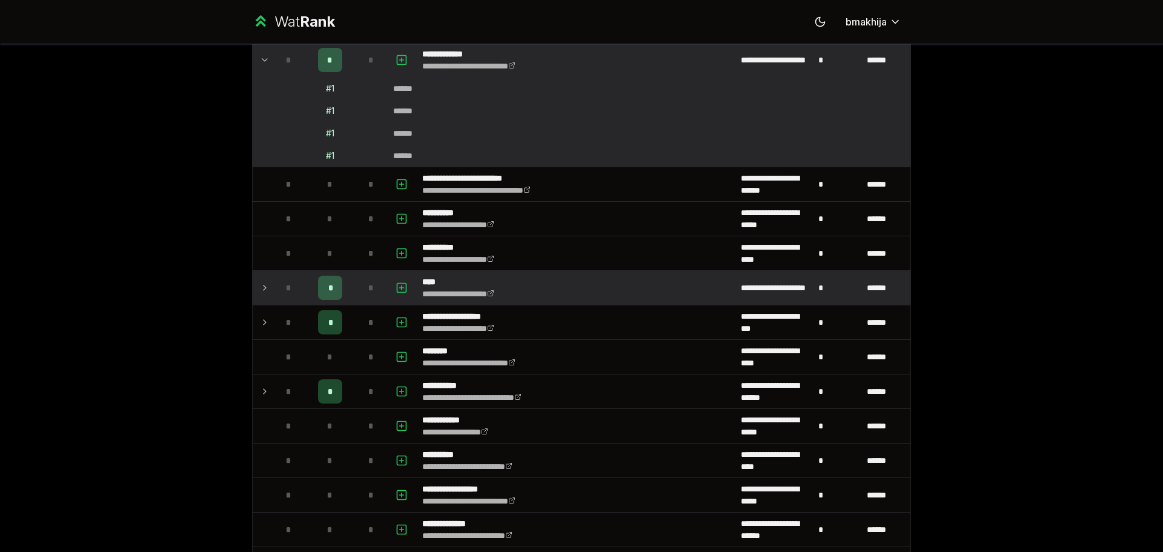
click at [297, 293] on td "*" at bounding box center [289, 288] width 34 height 34
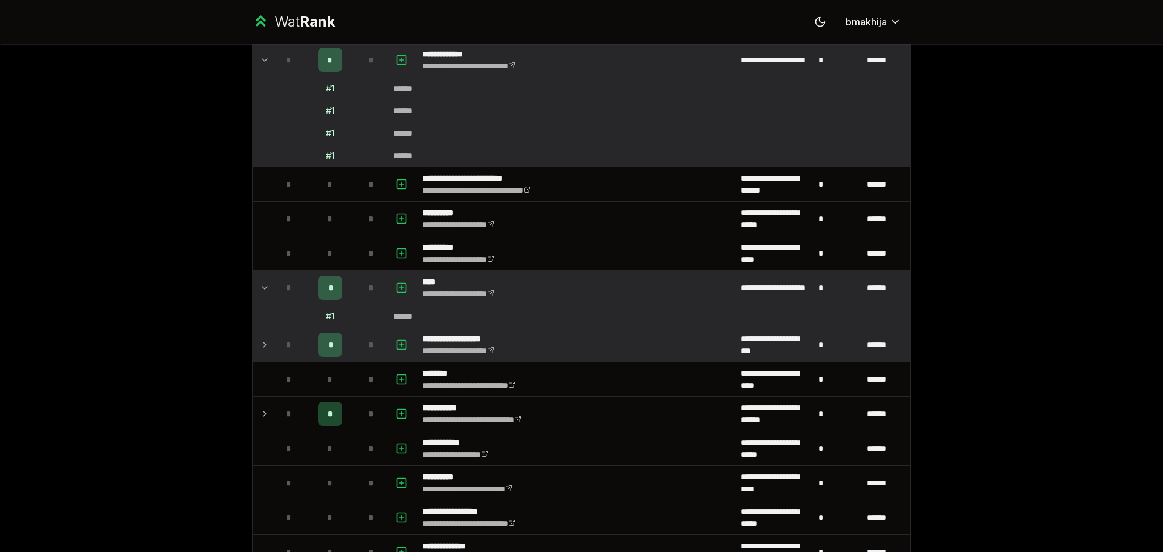
click at [294, 340] on div "*" at bounding box center [289, 344] width 24 height 24
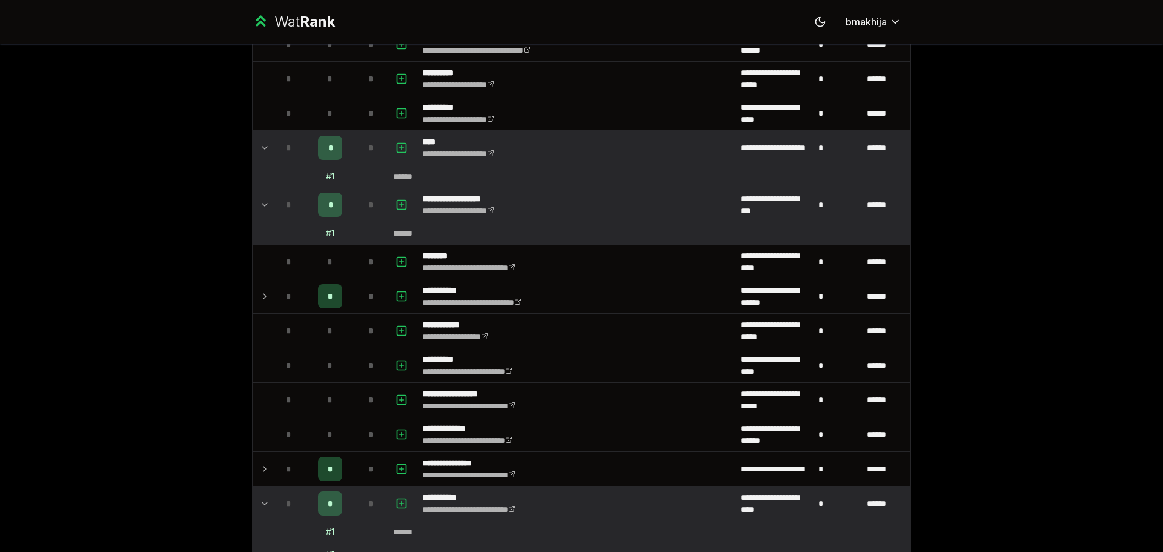
scroll to position [2604, 0]
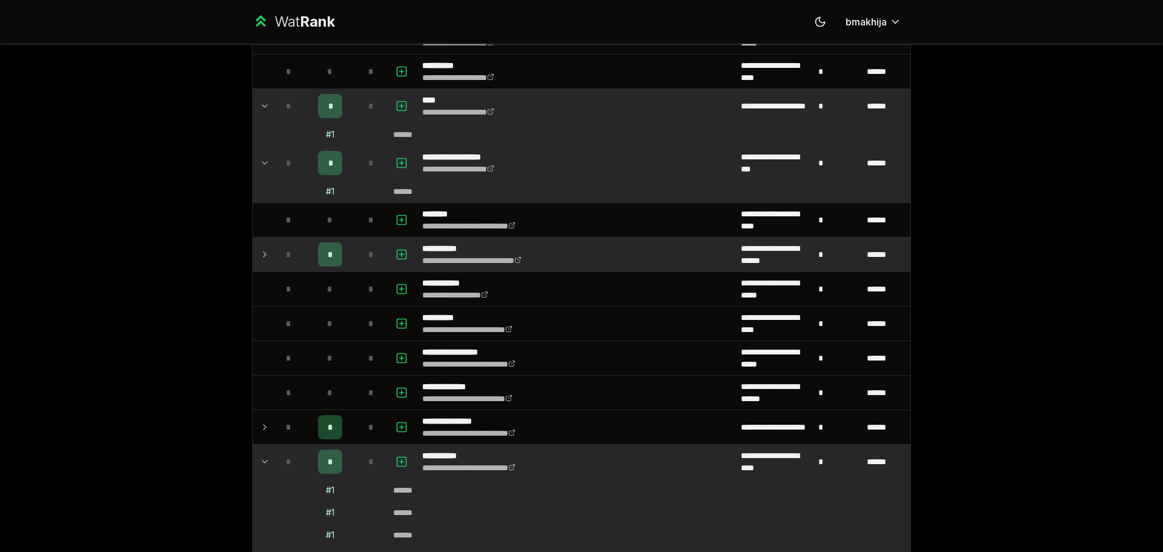
click at [294, 249] on div "*" at bounding box center [289, 254] width 24 height 24
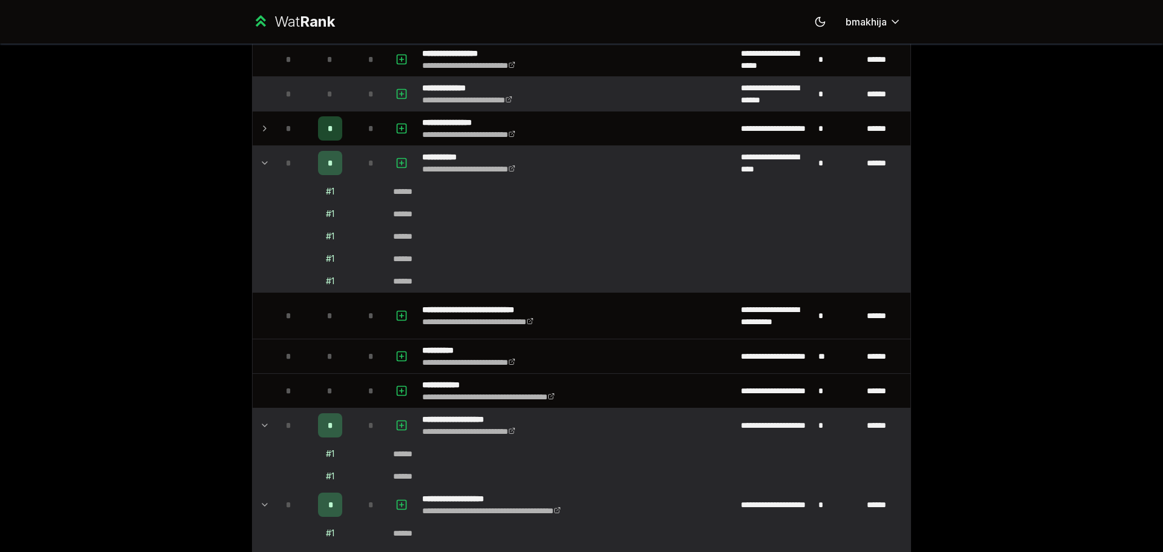
scroll to position [2967, 0]
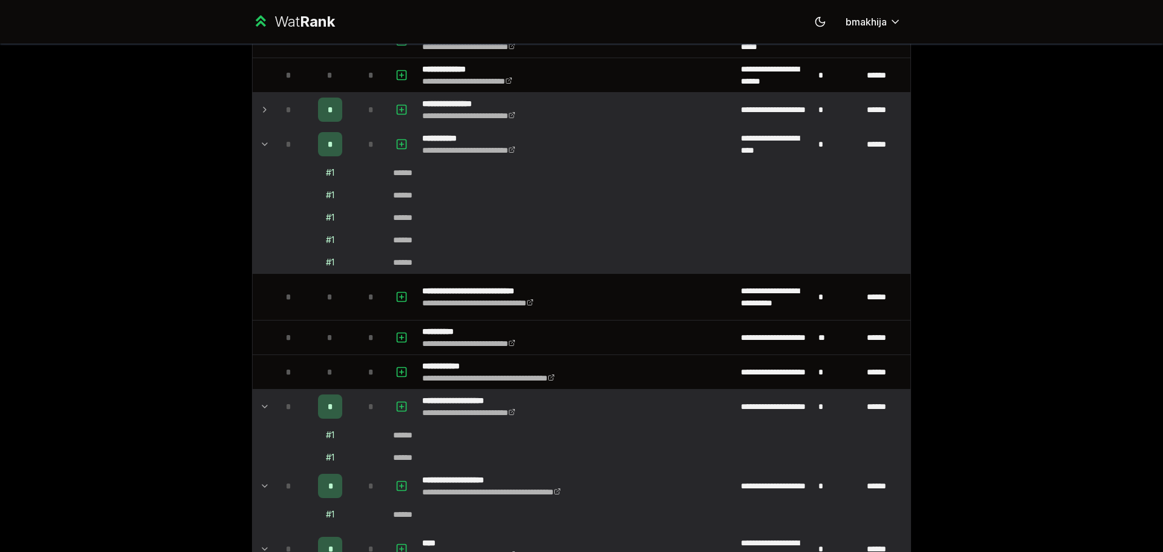
click at [292, 113] on div "*" at bounding box center [289, 109] width 24 height 24
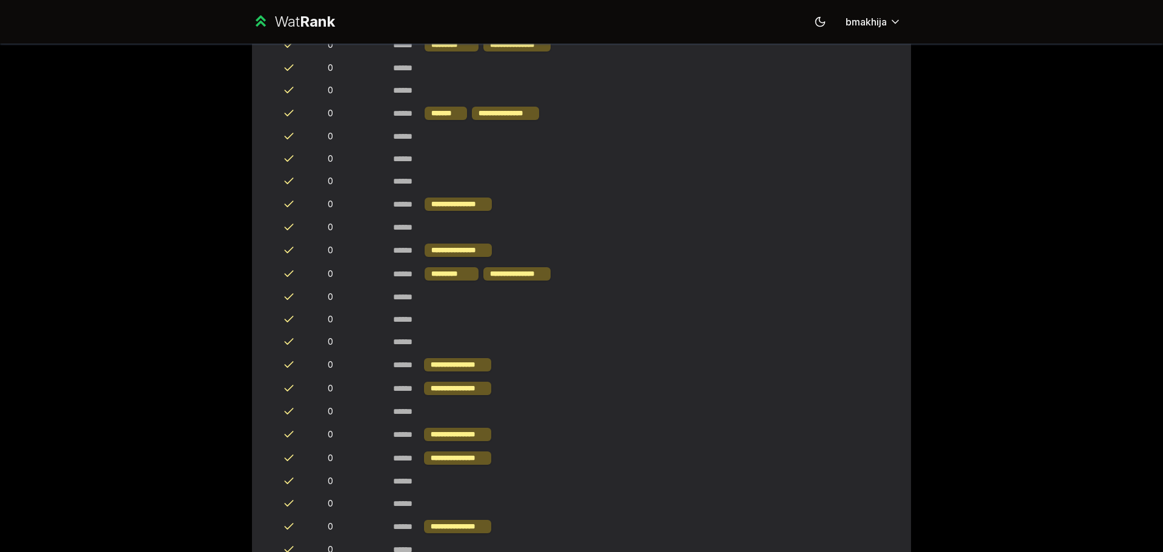
scroll to position [0, 0]
